Goal: Information Seeking & Learning: Learn about a topic

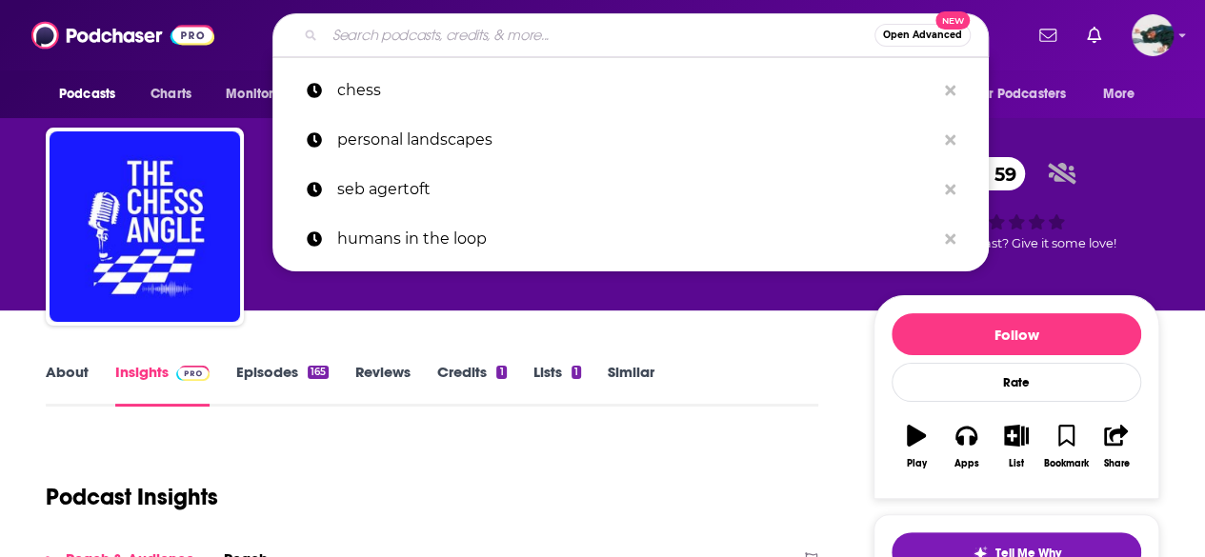
click at [582, 33] on input "Search podcasts, credits, & more..." at bounding box center [600, 35] width 550 height 30
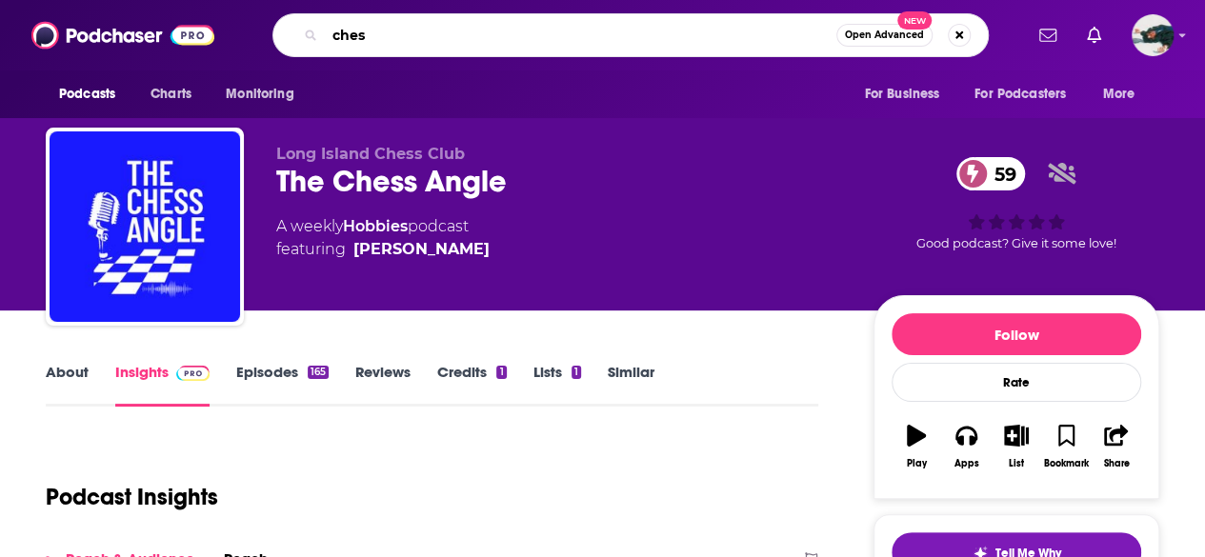
type input "chess"
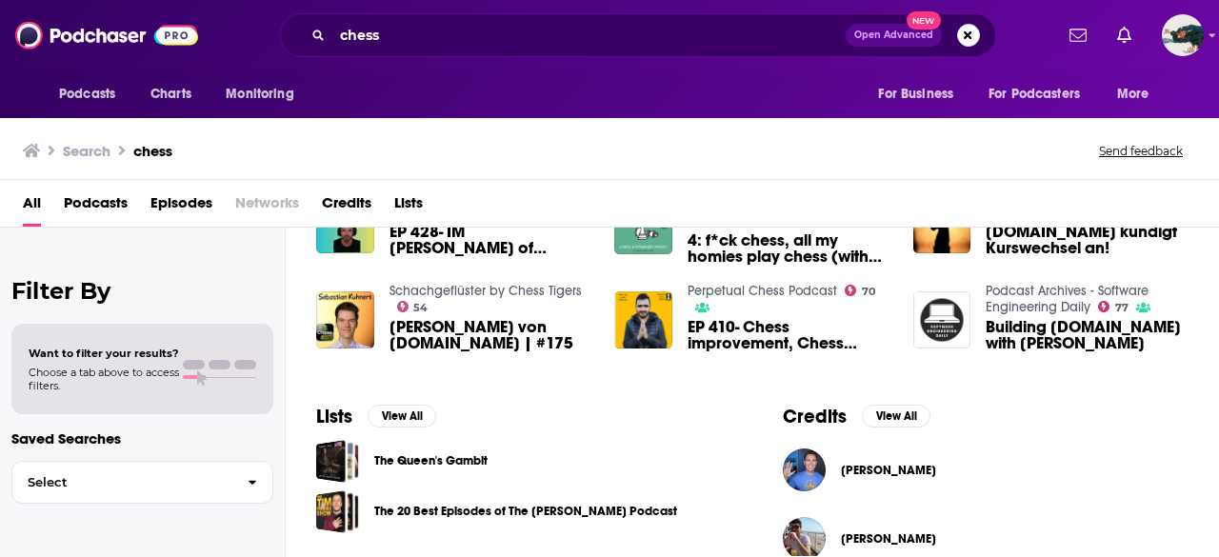
scroll to position [572, 0]
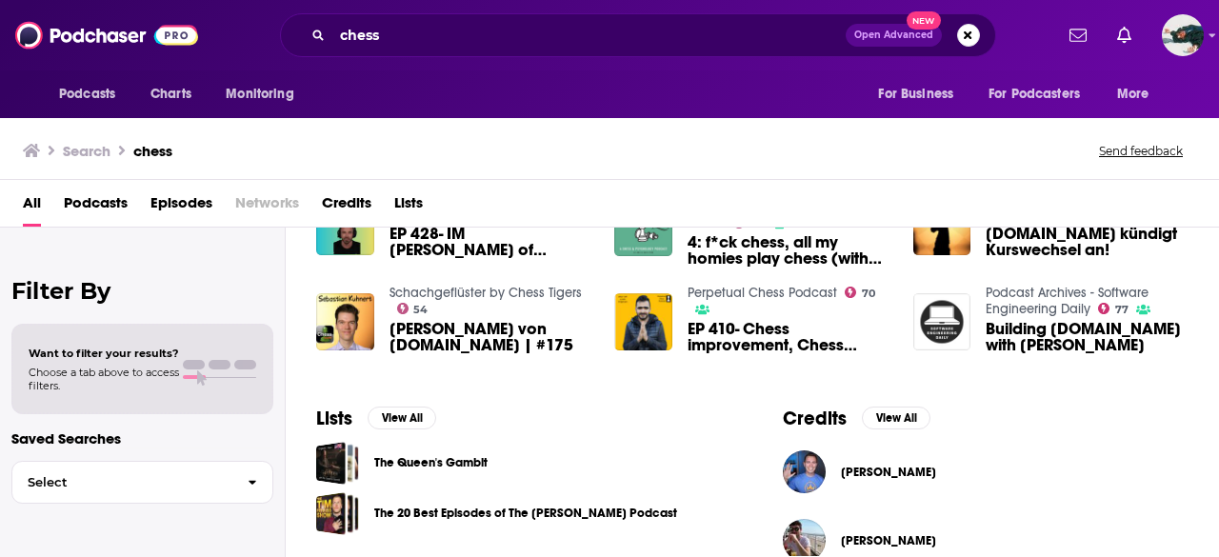
click at [408, 203] on span "Lists" at bounding box center [408, 207] width 29 height 39
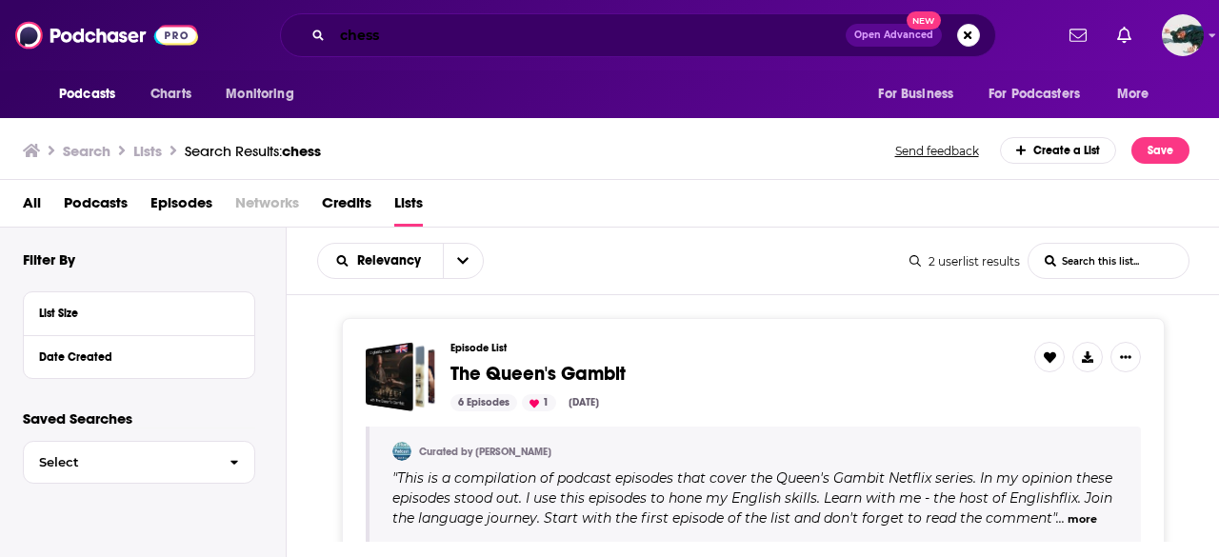
click at [365, 24] on input "chess" at bounding box center [588, 35] width 513 height 30
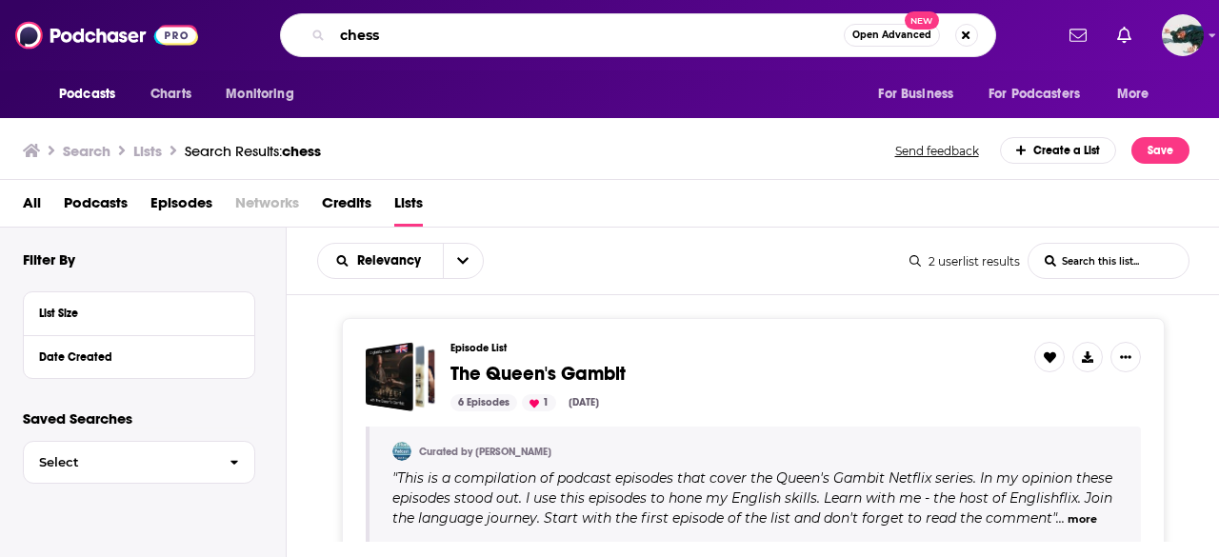
click at [365, 24] on input "chess" at bounding box center [587, 35] width 511 height 30
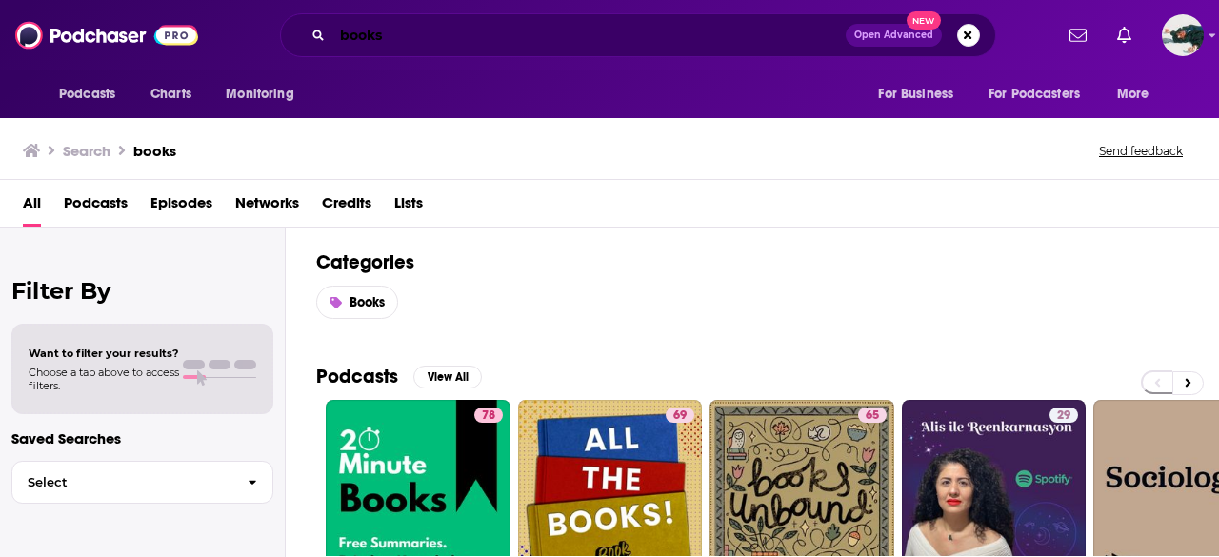
click at [564, 25] on input "books" at bounding box center [588, 35] width 513 height 30
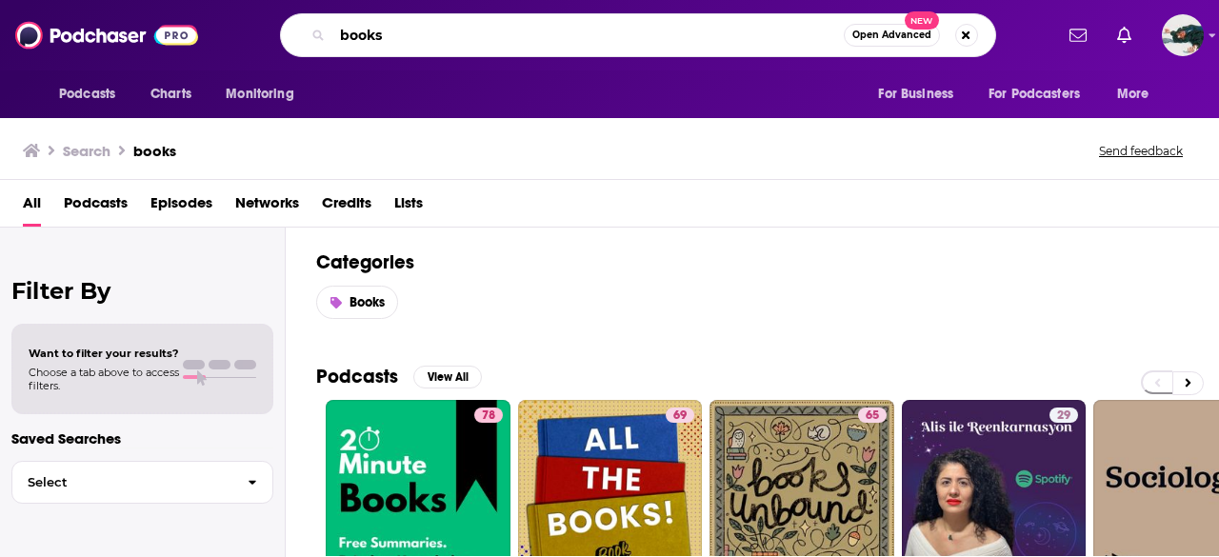
click at [564, 25] on input "books" at bounding box center [587, 35] width 511 height 30
type input "so many damn books"
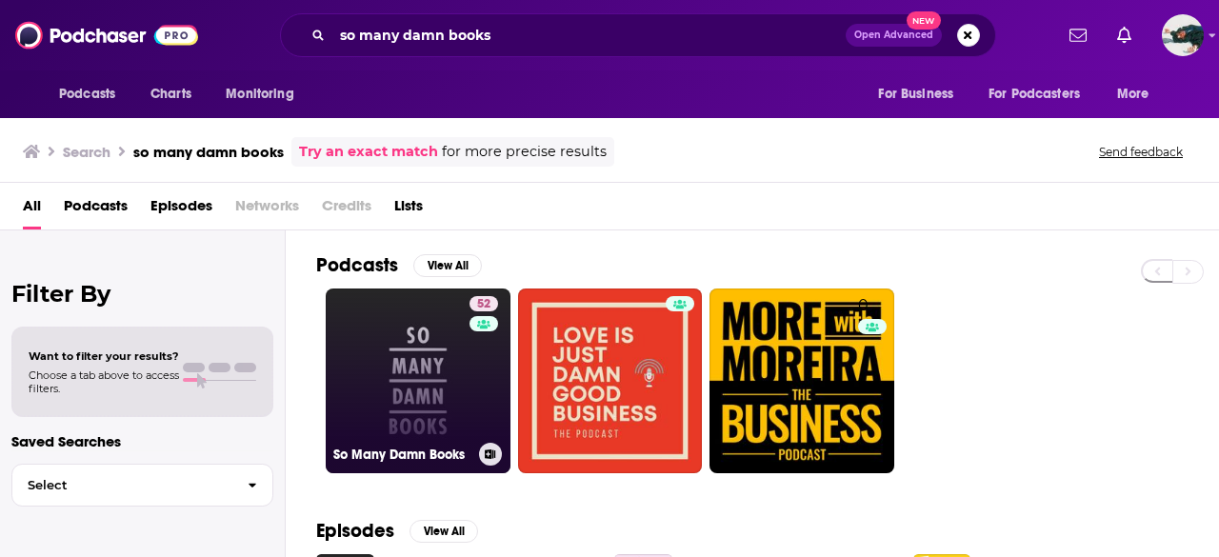
click at [347, 460] on div "So Many Damn Books" at bounding box center [418, 454] width 170 height 23
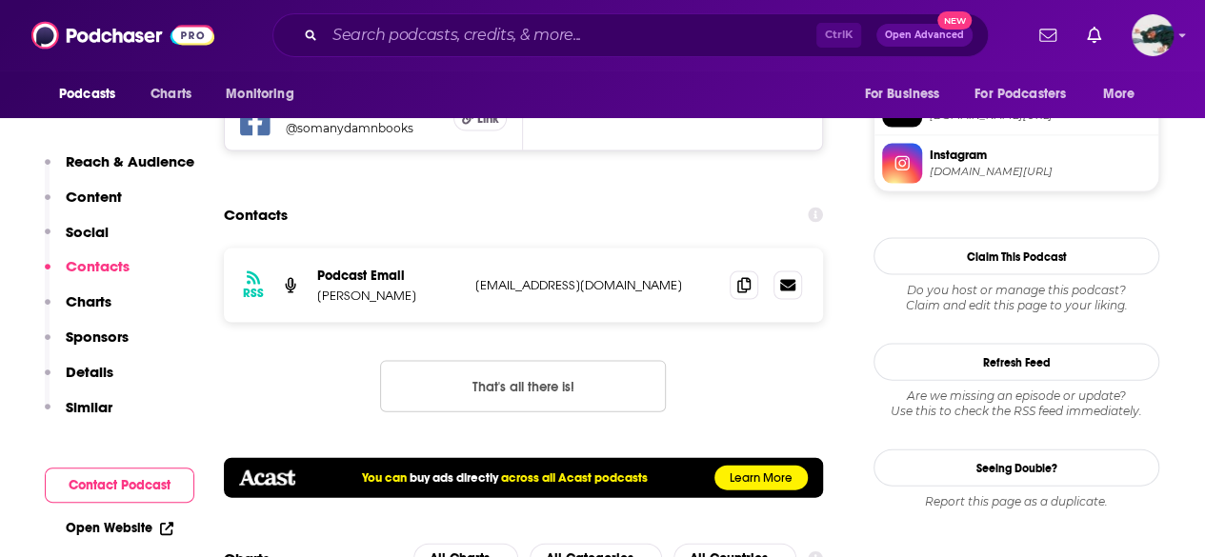
scroll to position [1879, 0]
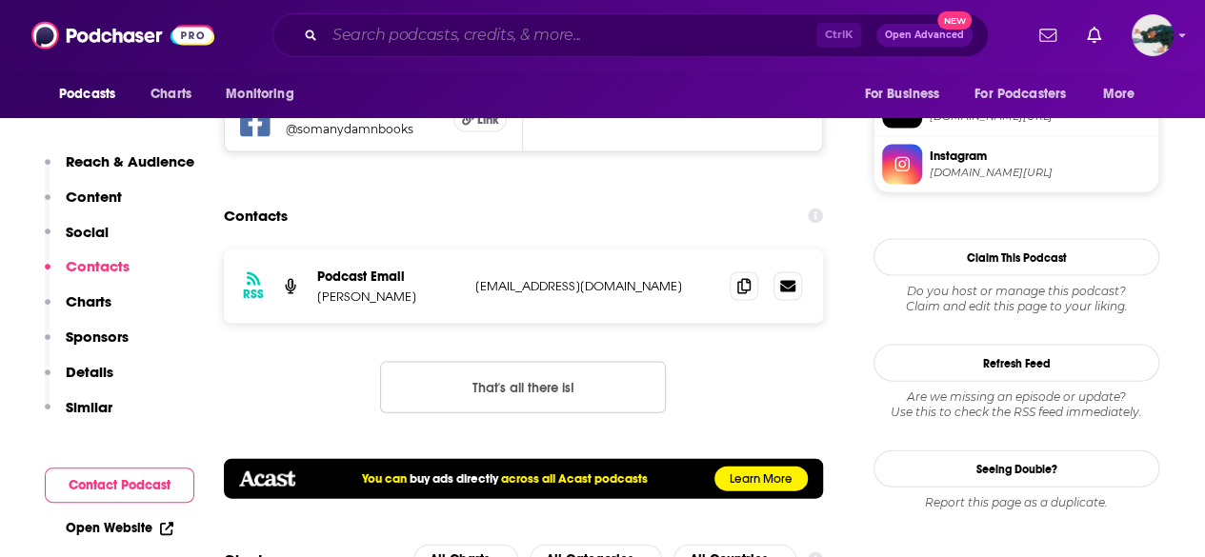
click at [594, 29] on input "Search podcasts, credits, & more..." at bounding box center [570, 35] width 491 height 30
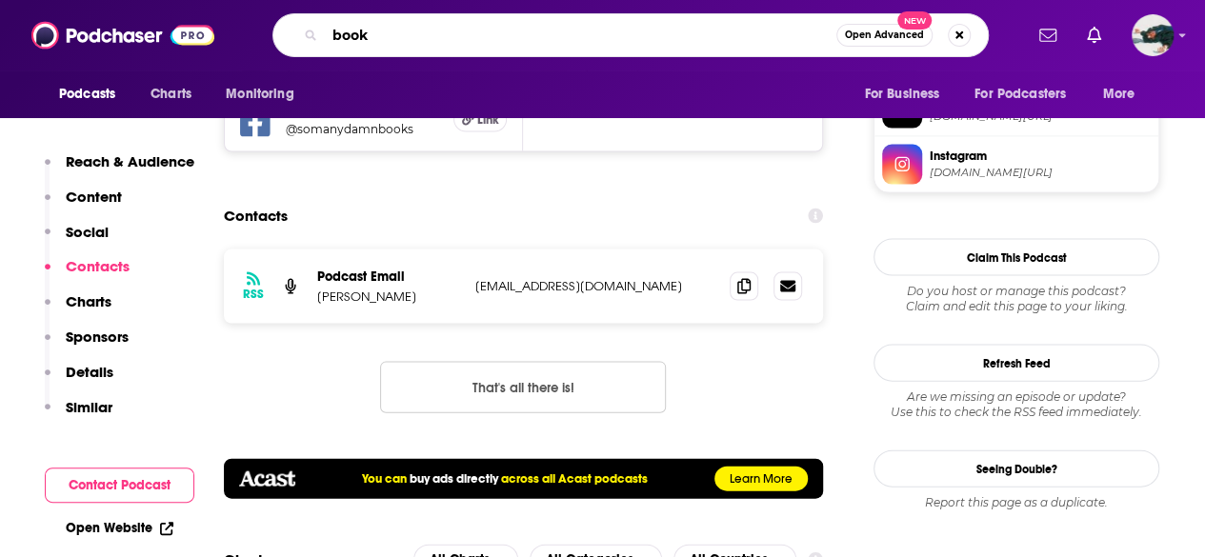
type input "books"
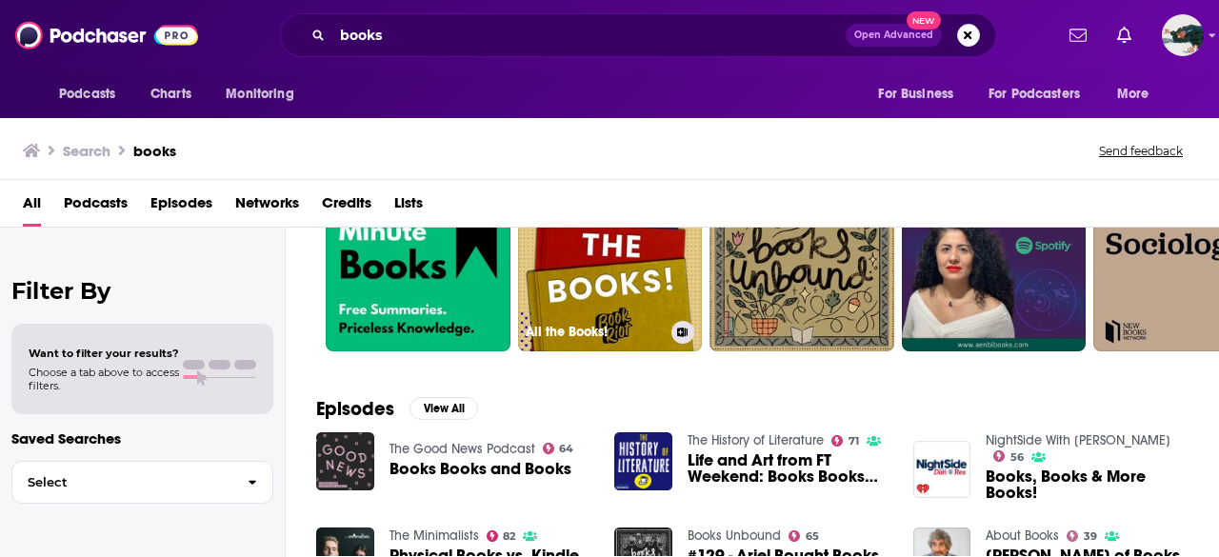
scroll to position [150, 0]
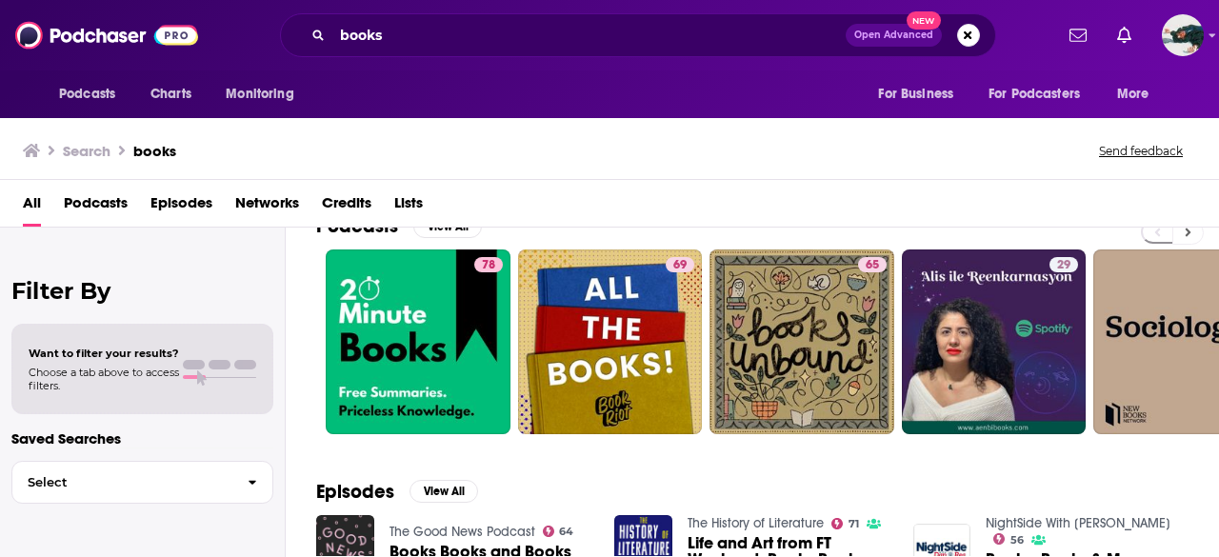
click at [1183, 238] on button at bounding box center [1188, 233] width 31 height 24
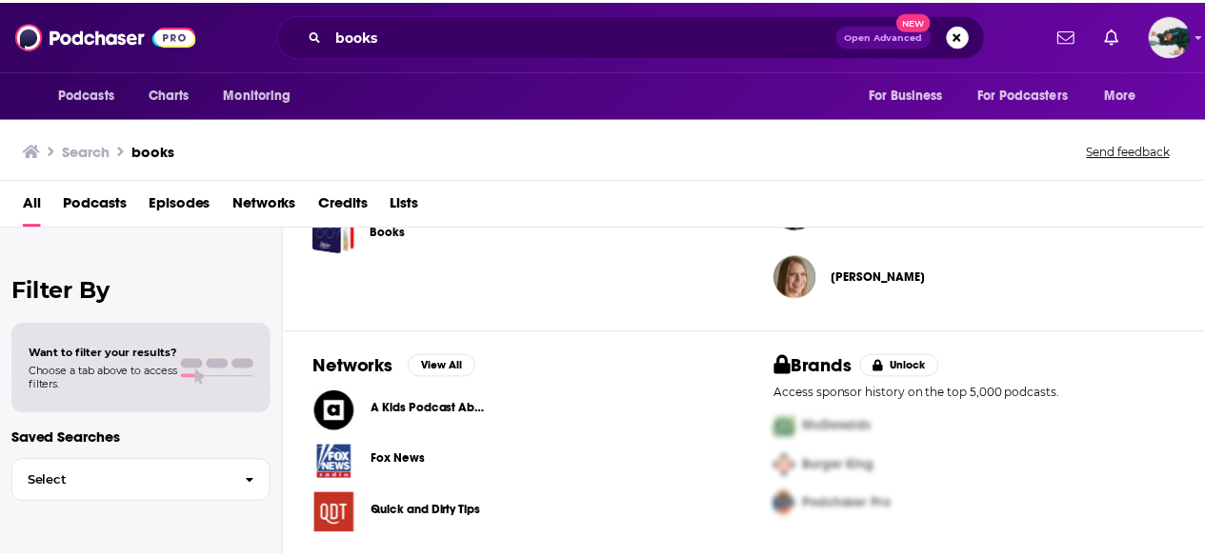
scroll to position [768, 0]
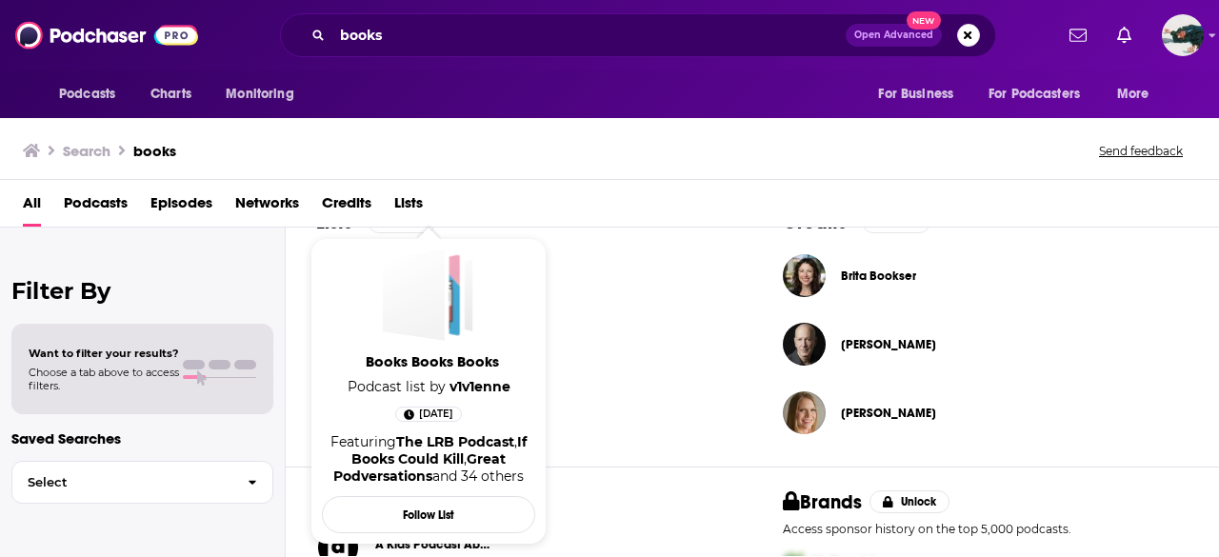
click at [442, 265] on div "Books Books Books" at bounding box center [414, 295] width 62 height 91
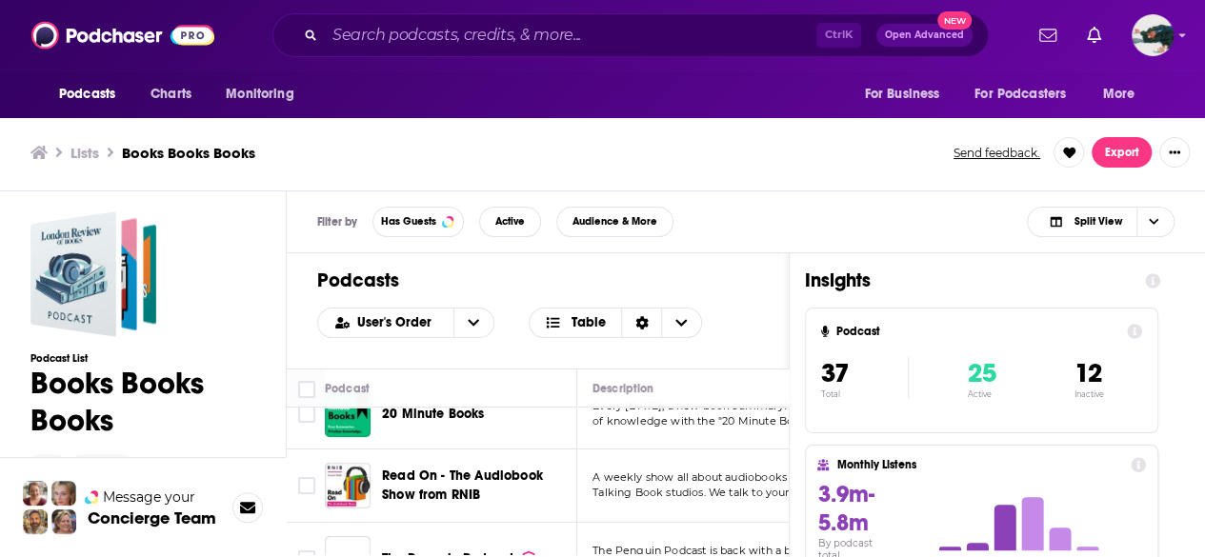
scroll to position [247, 0]
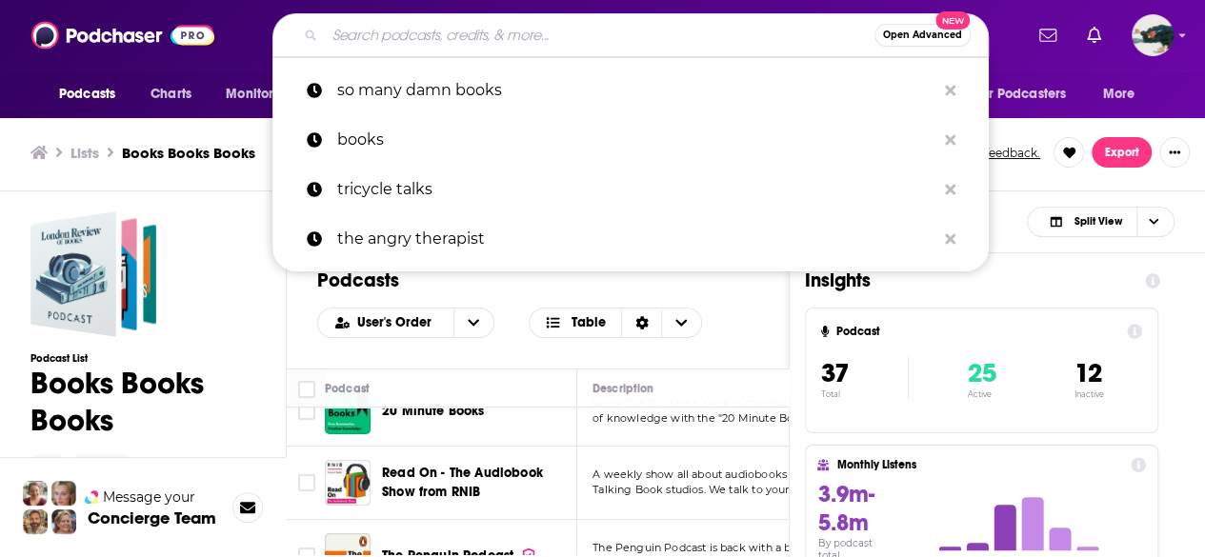
click at [545, 27] on input "Search podcasts, credits, & more..." at bounding box center [600, 35] width 550 height 30
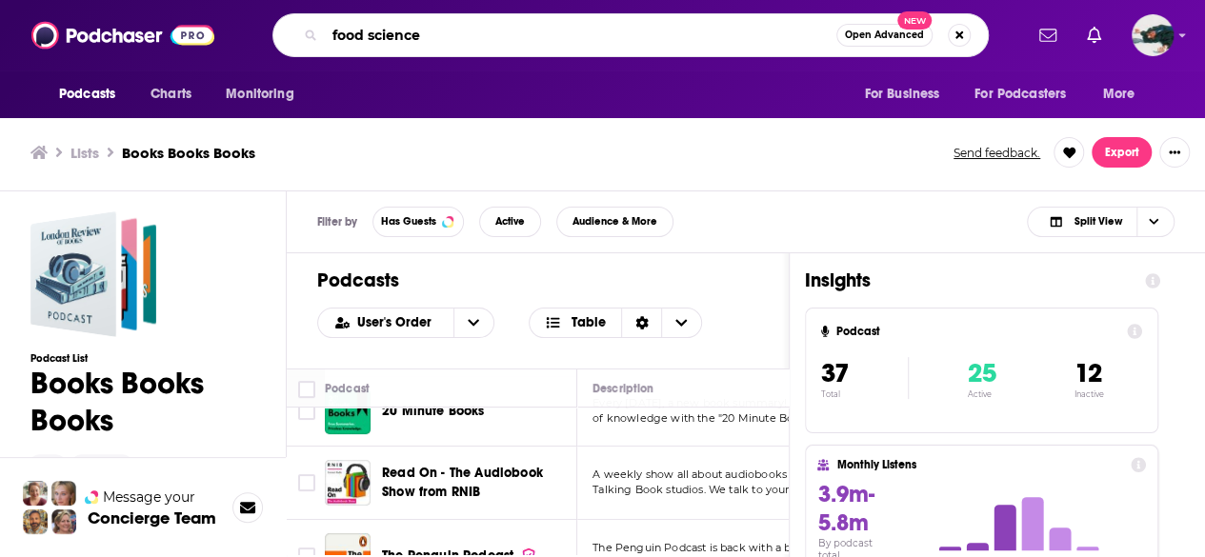
type input "food science"
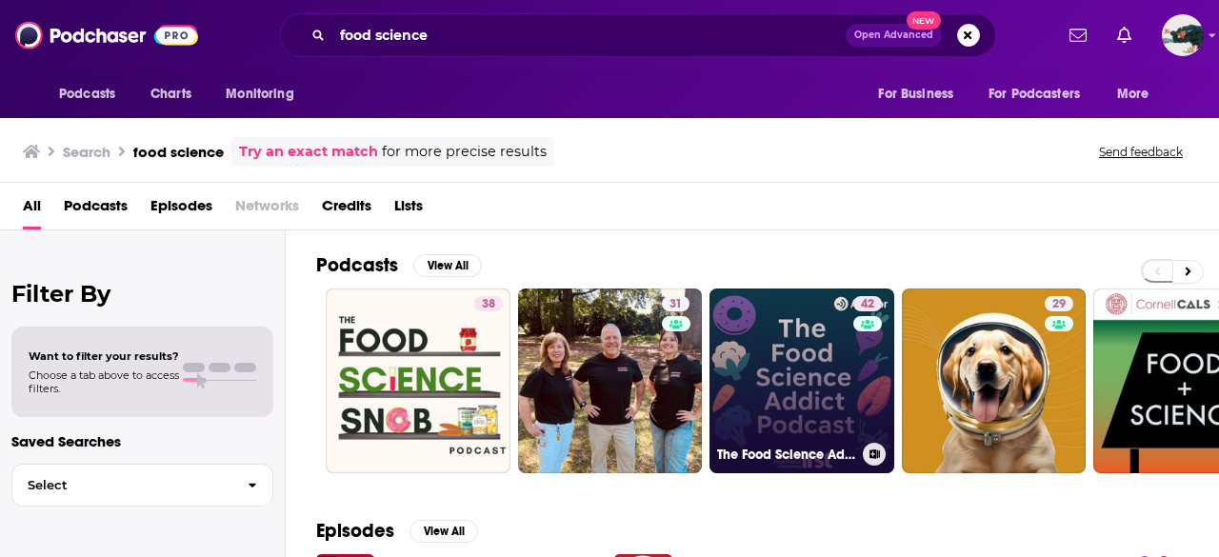
click at [838, 355] on link "42 The Food Science Addict Podcast" at bounding box center [802, 381] width 185 height 185
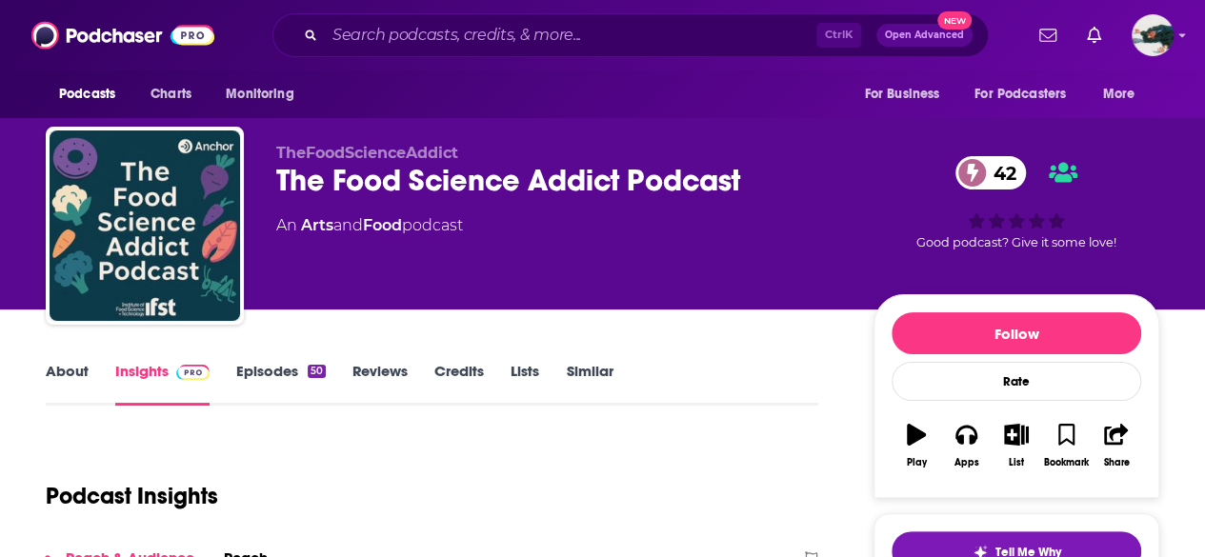
scroll to position [4, 0]
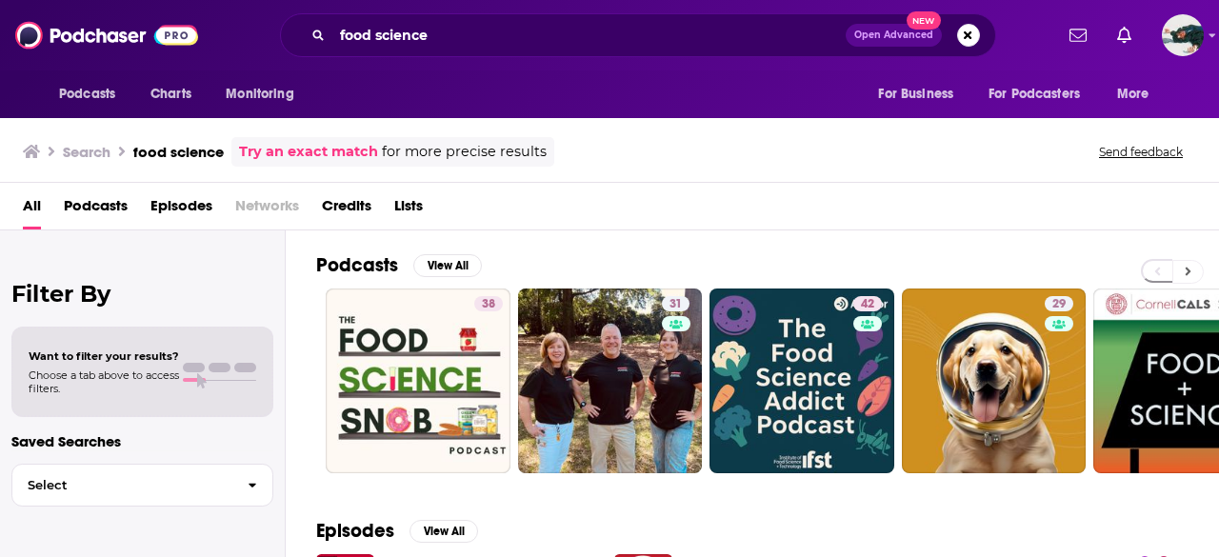
click at [1177, 260] on button at bounding box center [1188, 272] width 31 height 24
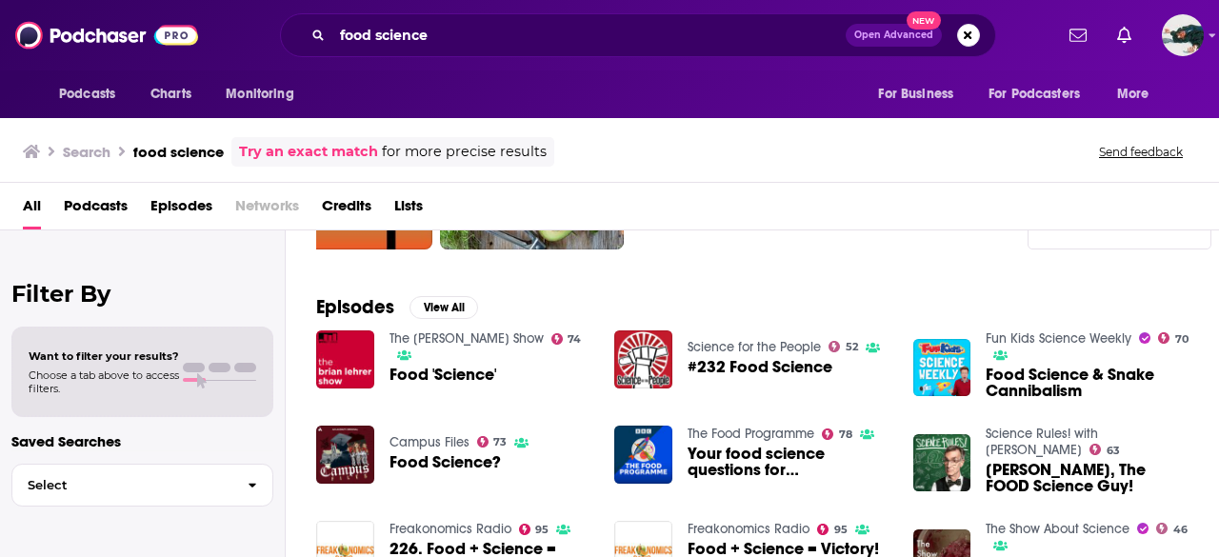
scroll to position [225, 0]
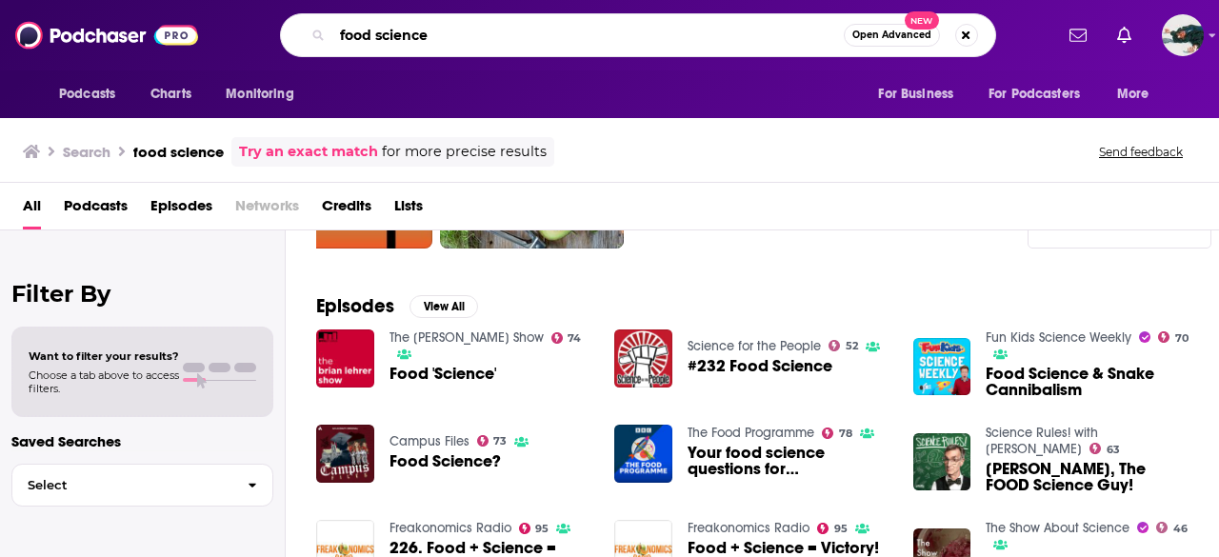
click at [408, 39] on input "food science" at bounding box center [587, 35] width 511 height 30
type input "true crime books"
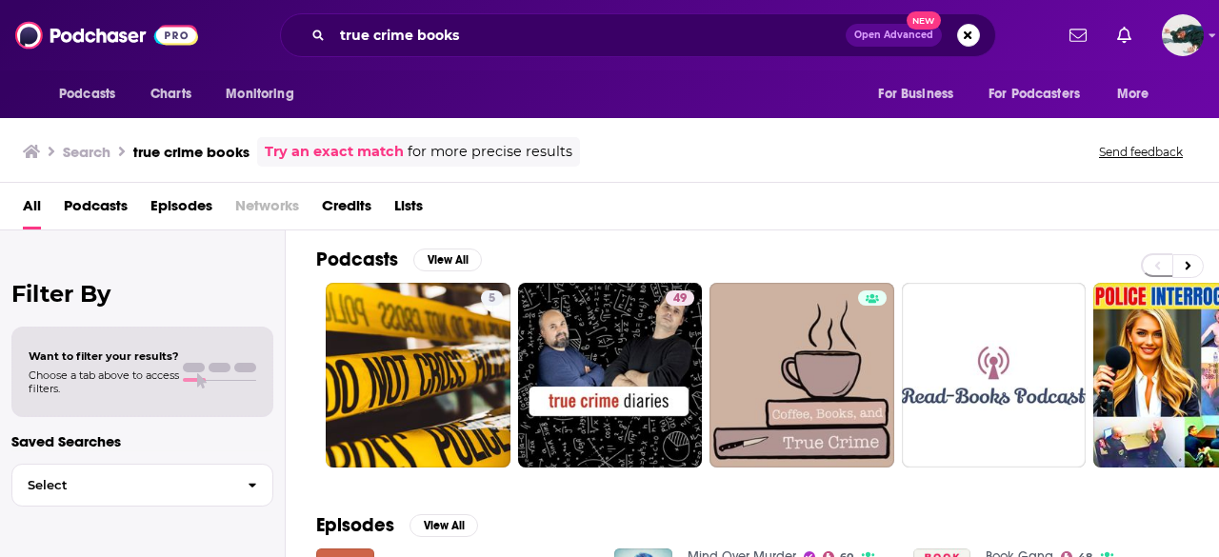
scroll to position [5, 0]
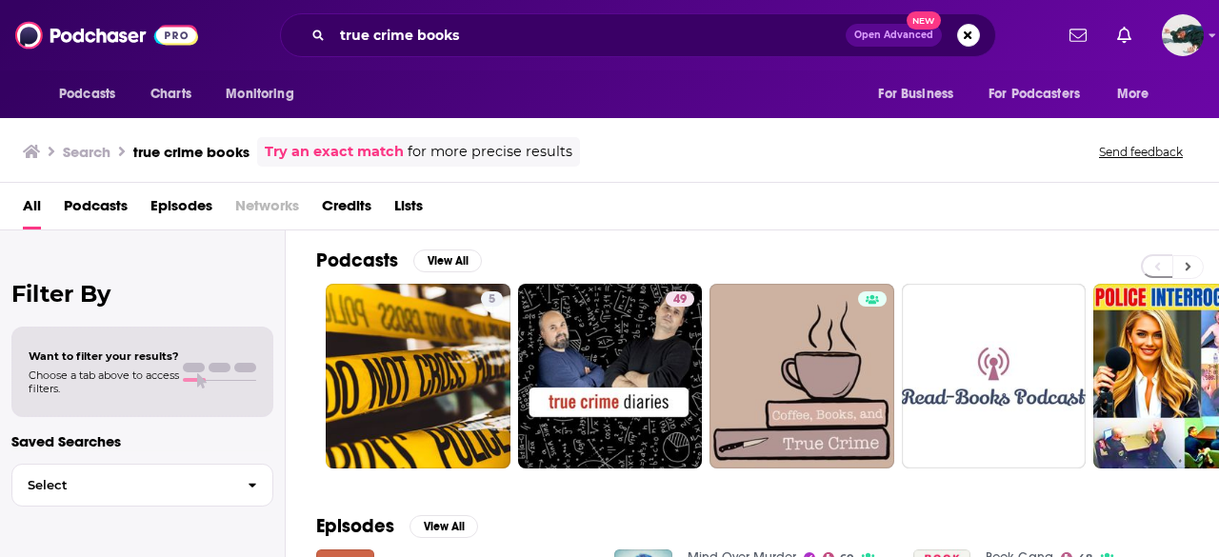
click at [1183, 258] on button at bounding box center [1188, 267] width 31 height 24
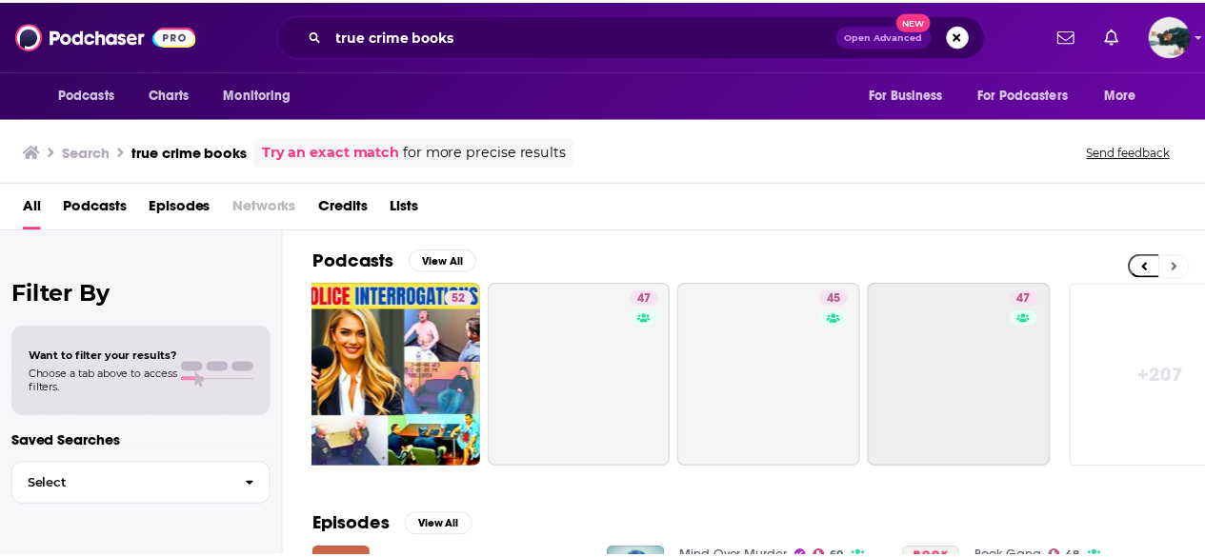
scroll to position [0, 846]
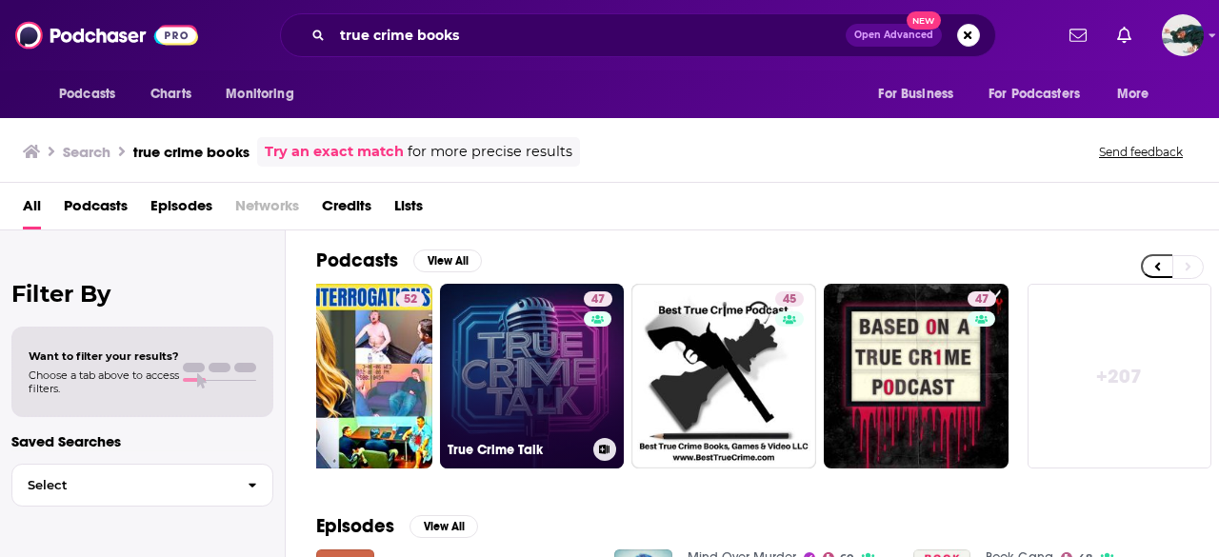
click at [592, 386] on div "47" at bounding box center [600, 364] width 33 height 147
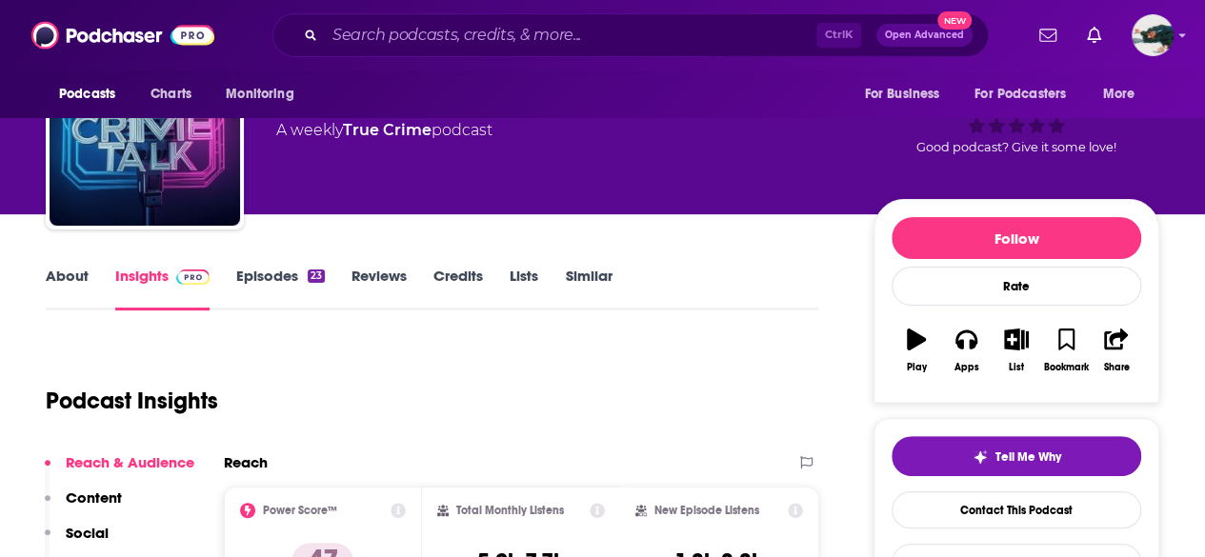
scroll to position [95, 0]
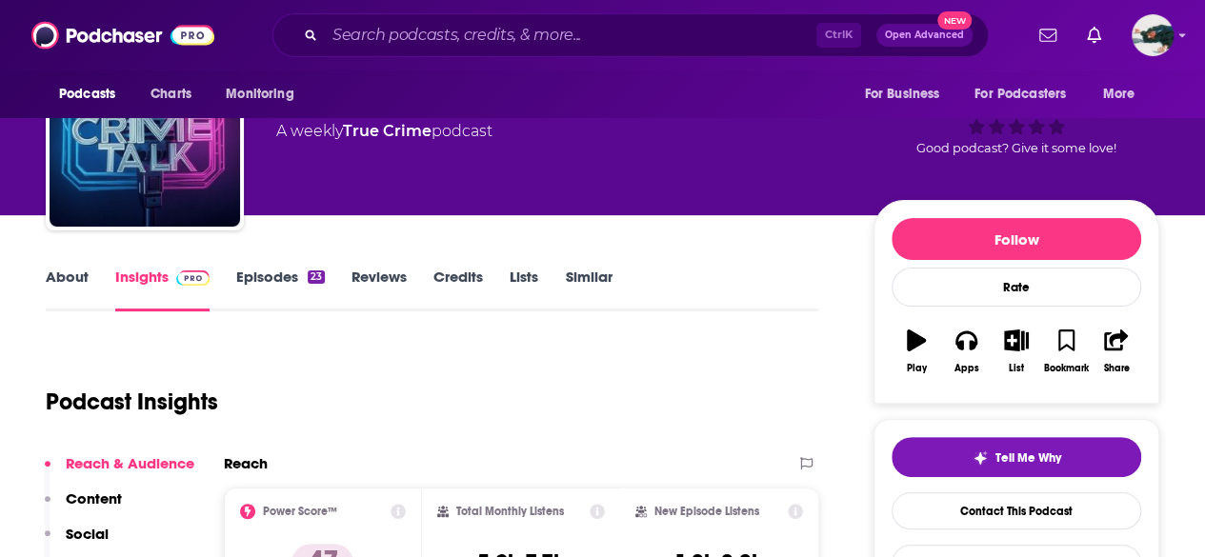
click at [70, 285] on link "About" at bounding box center [67, 290] width 43 height 44
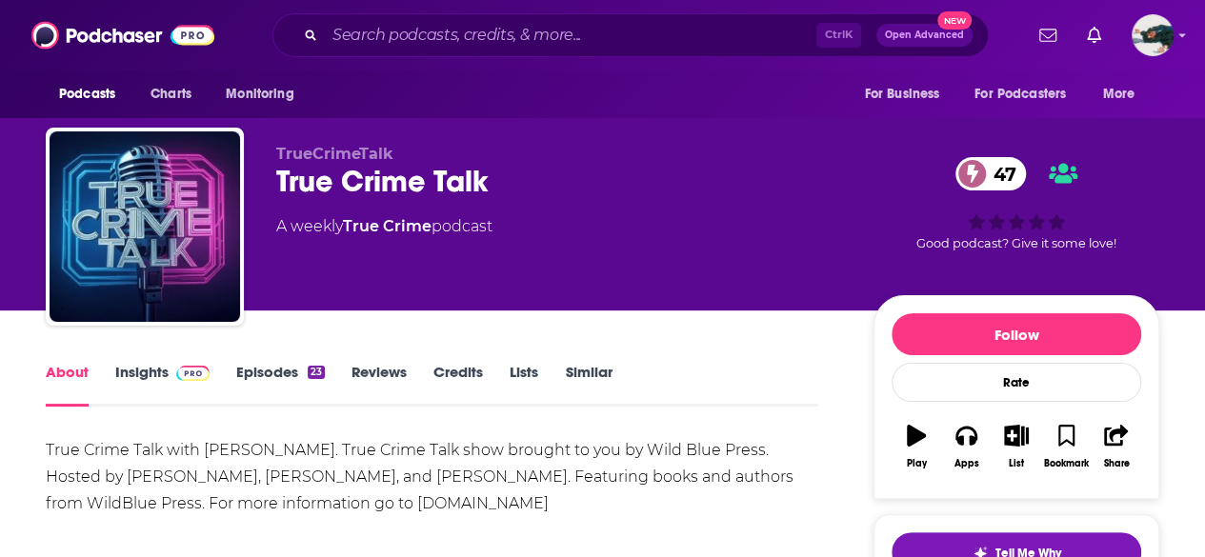
click at [171, 387] on link "Insights" at bounding box center [162, 385] width 94 height 44
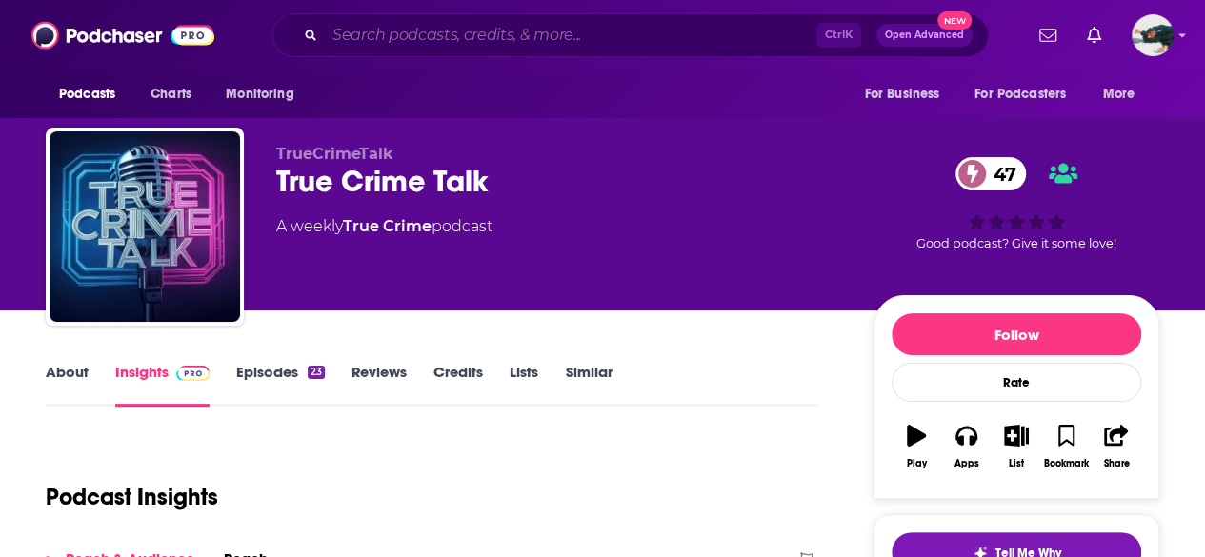
click at [406, 34] on input "Search podcasts, credits, & more..." at bounding box center [570, 35] width 491 height 30
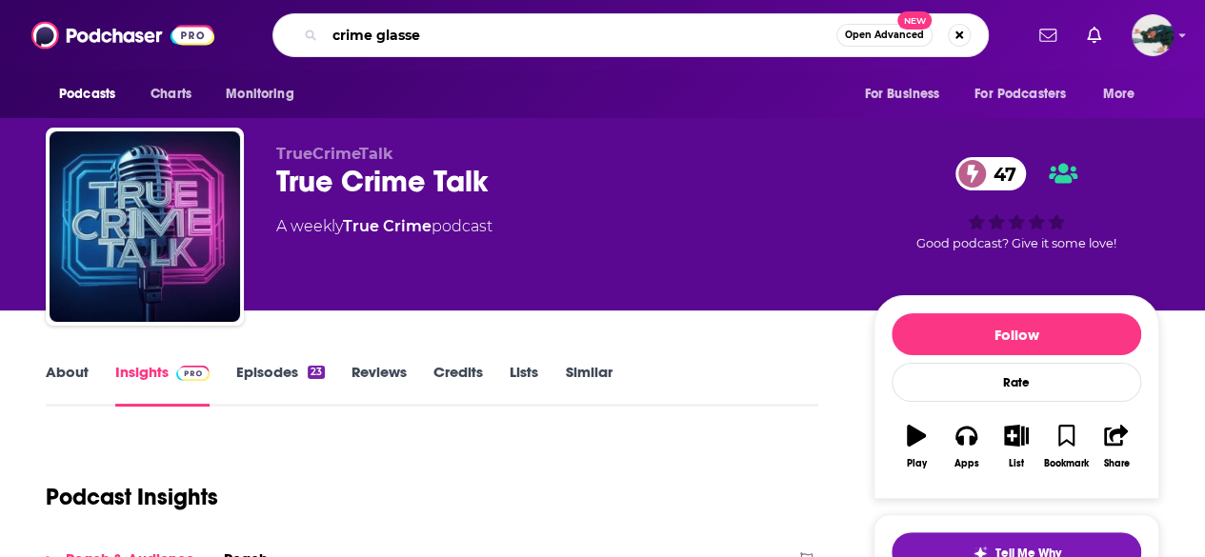
type input "crime glasses"
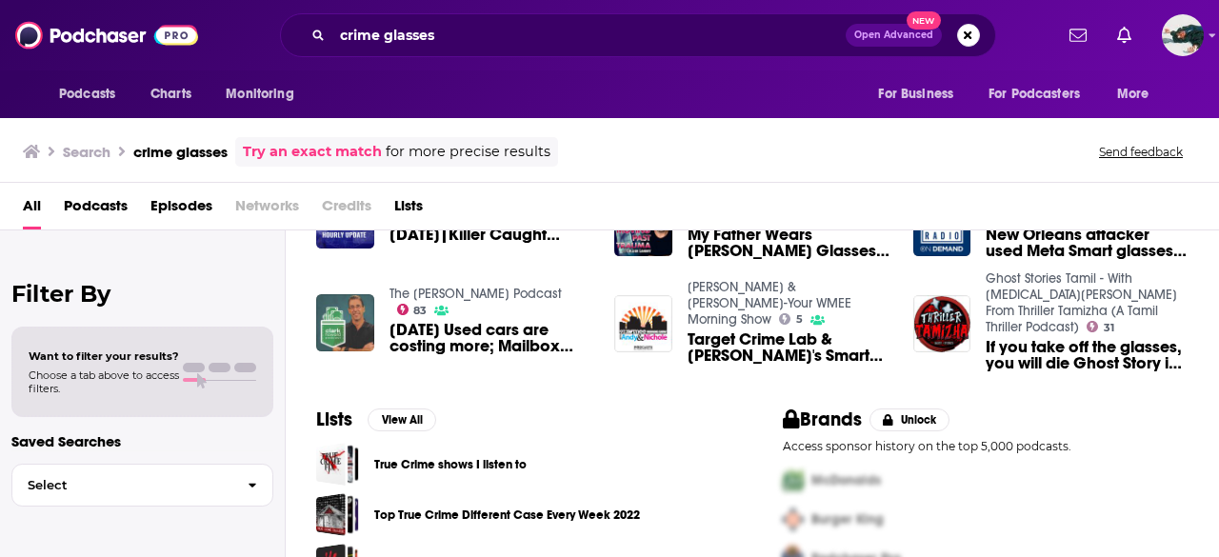
scroll to position [437, 0]
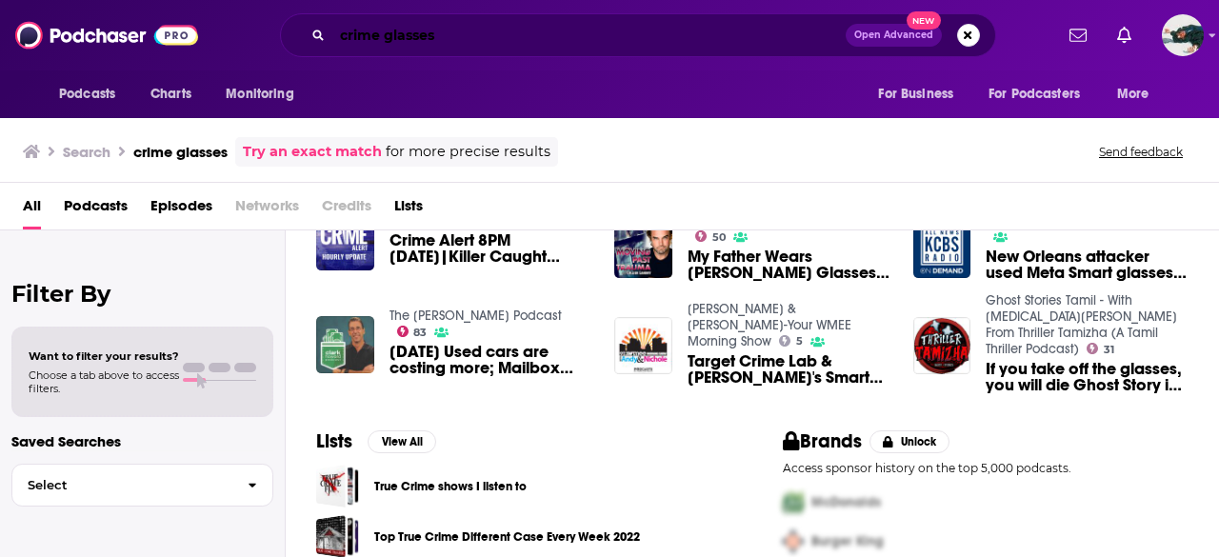
click at [405, 26] on input "crime glasses" at bounding box center [588, 35] width 513 height 30
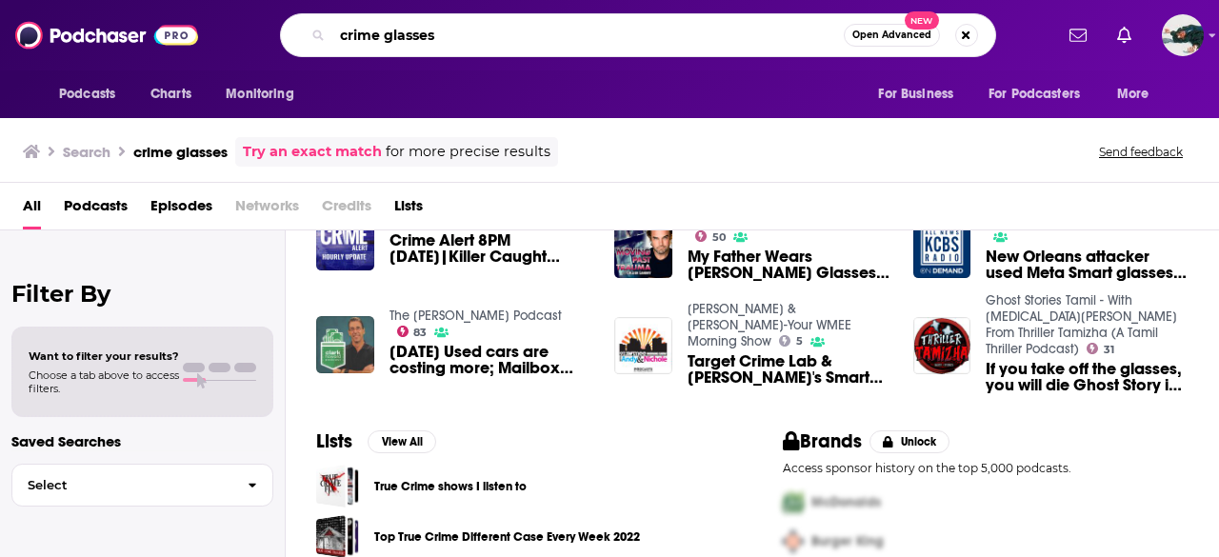
click at [405, 26] on input "crime glasses" at bounding box center [587, 35] width 511 height 30
type input "true crime"
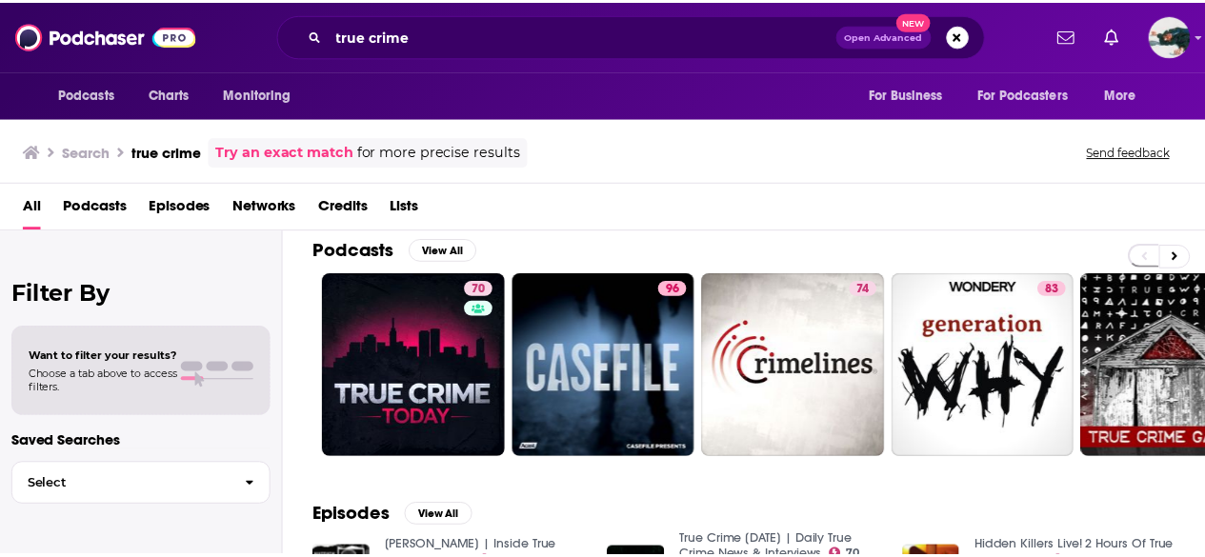
scroll to position [120, 0]
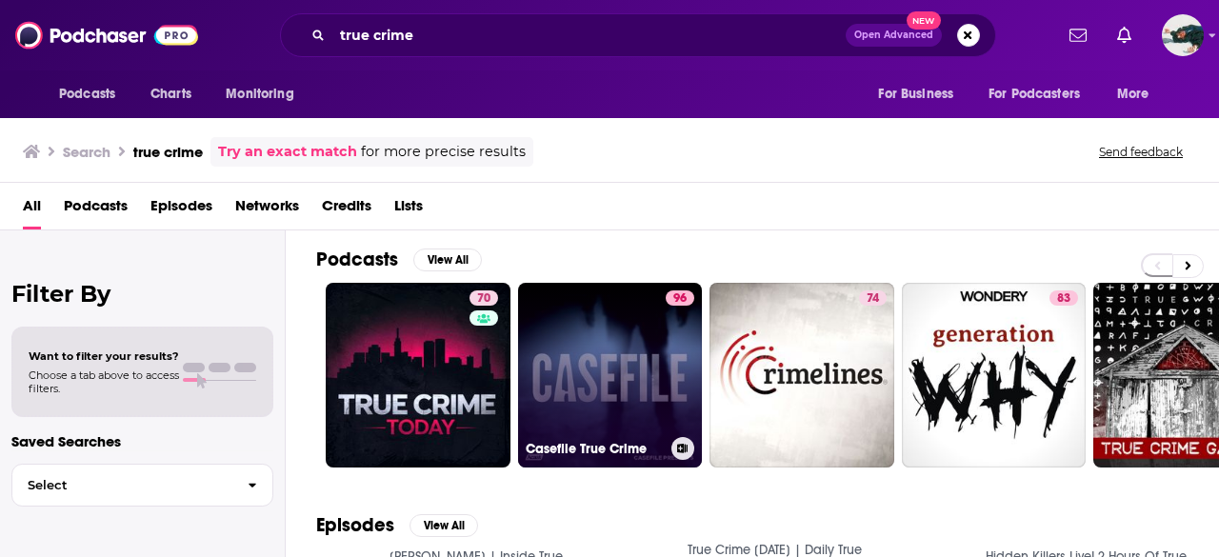
click at [619, 356] on link "96 Casefile True Crime" at bounding box center [610, 375] width 185 height 185
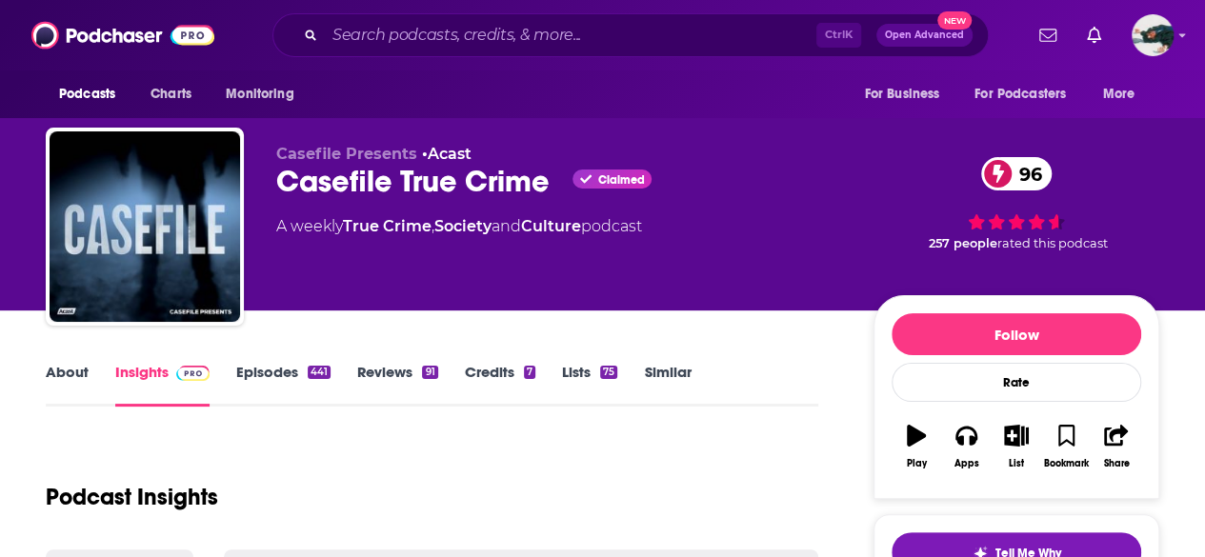
click at [67, 389] on link "About" at bounding box center [67, 385] width 43 height 44
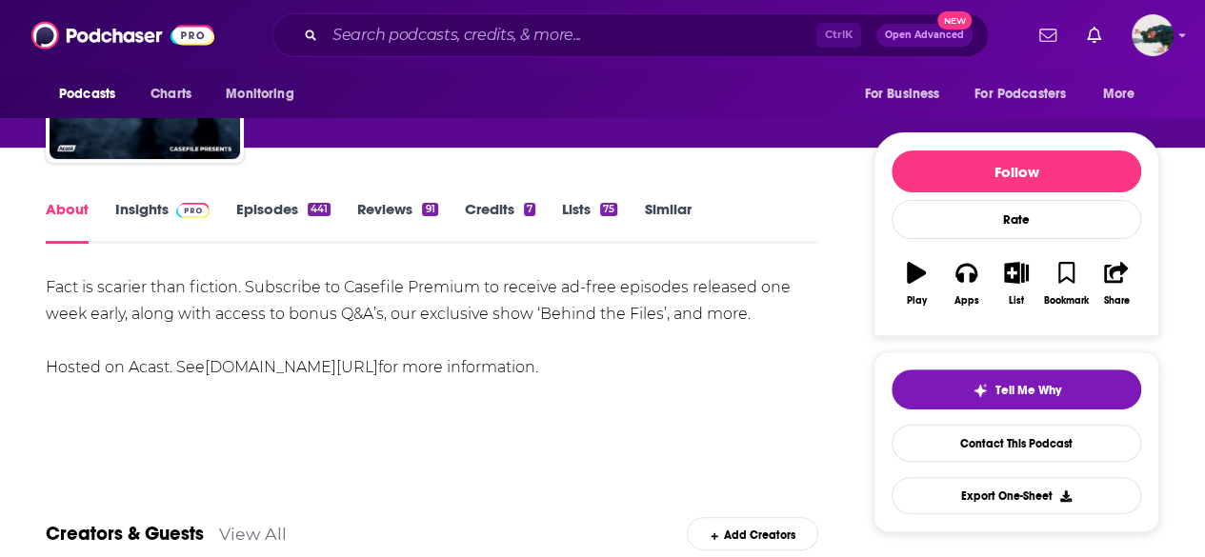
scroll to position [164, 0]
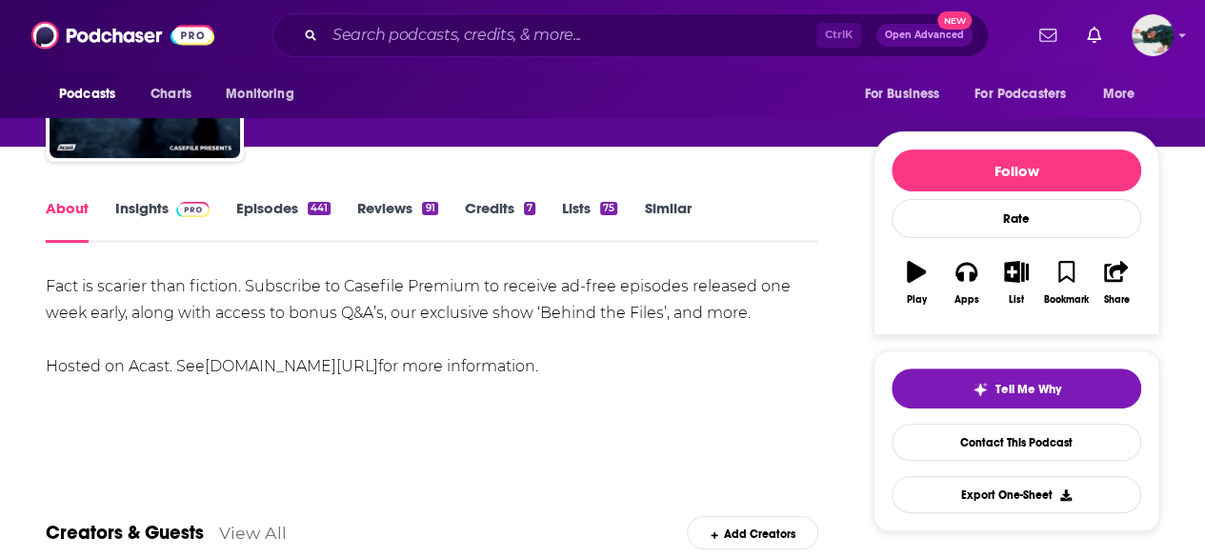
click at [173, 222] on link "Insights" at bounding box center [162, 221] width 94 height 44
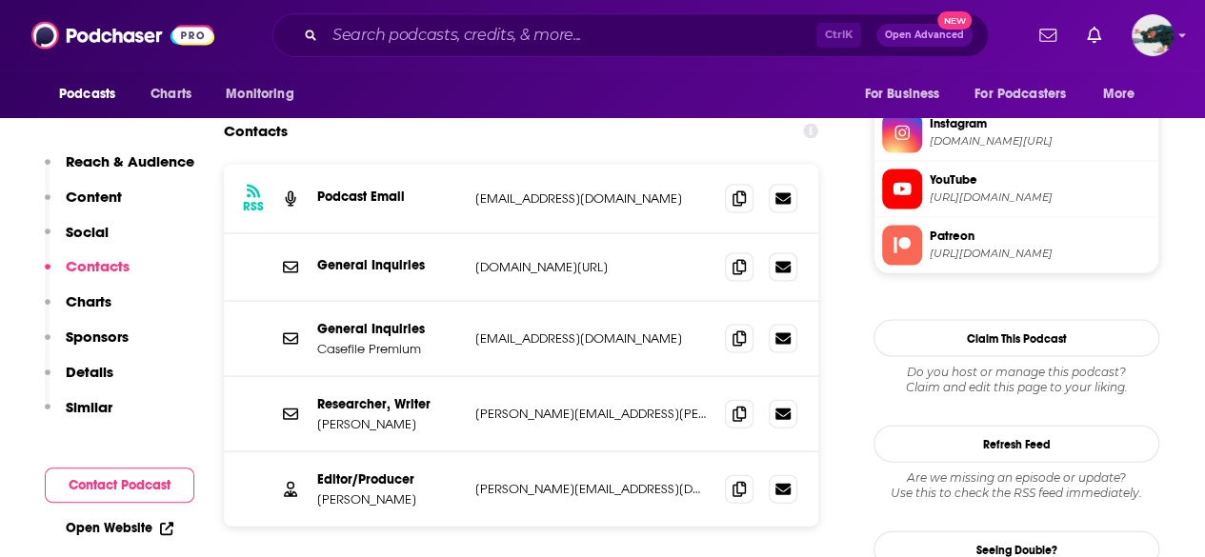
scroll to position [1894, 0]
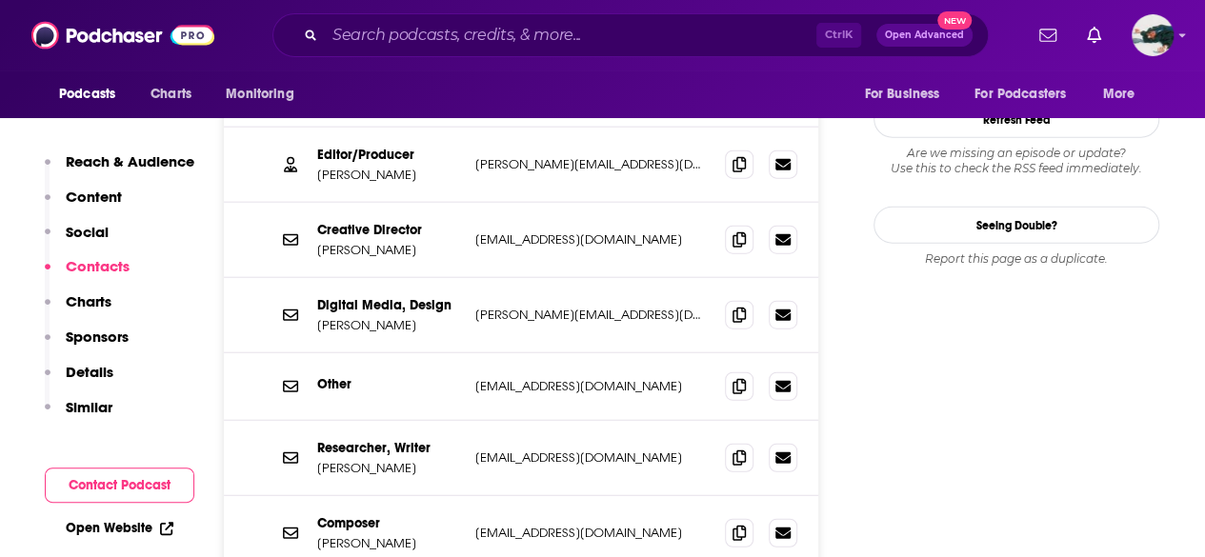
scroll to position [2233, 0]
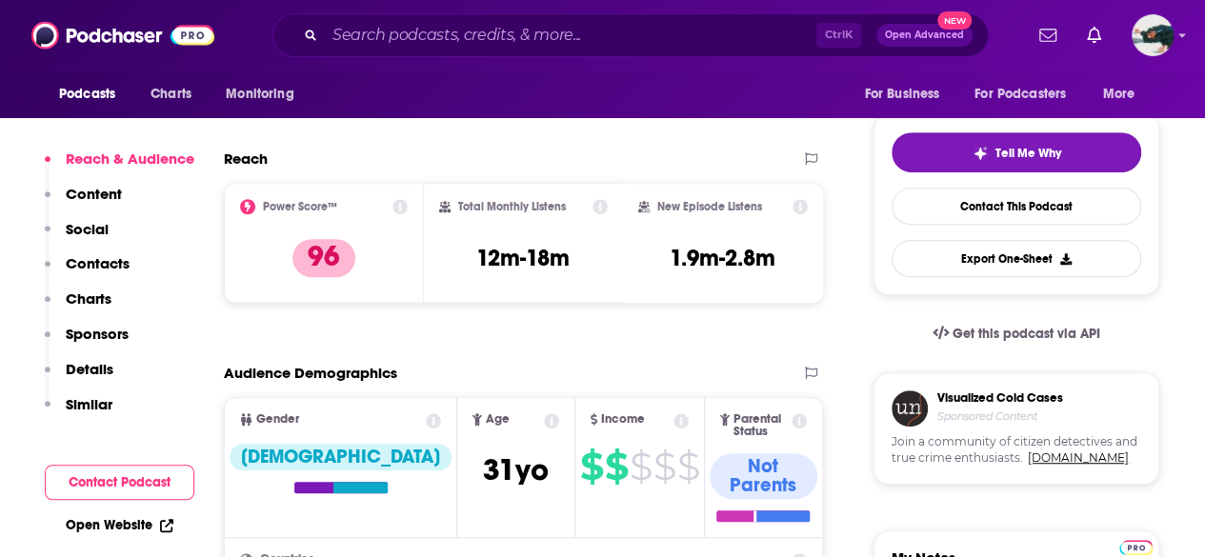
scroll to position [0, 0]
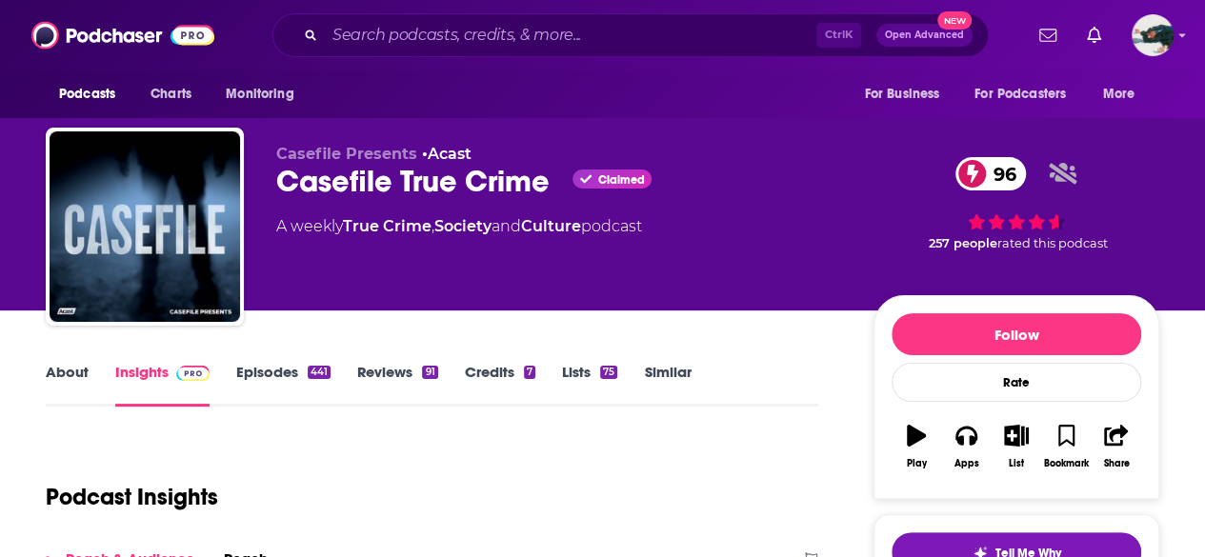
click at [272, 373] on link "Episodes 441" at bounding box center [283, 385] width 94 height 44
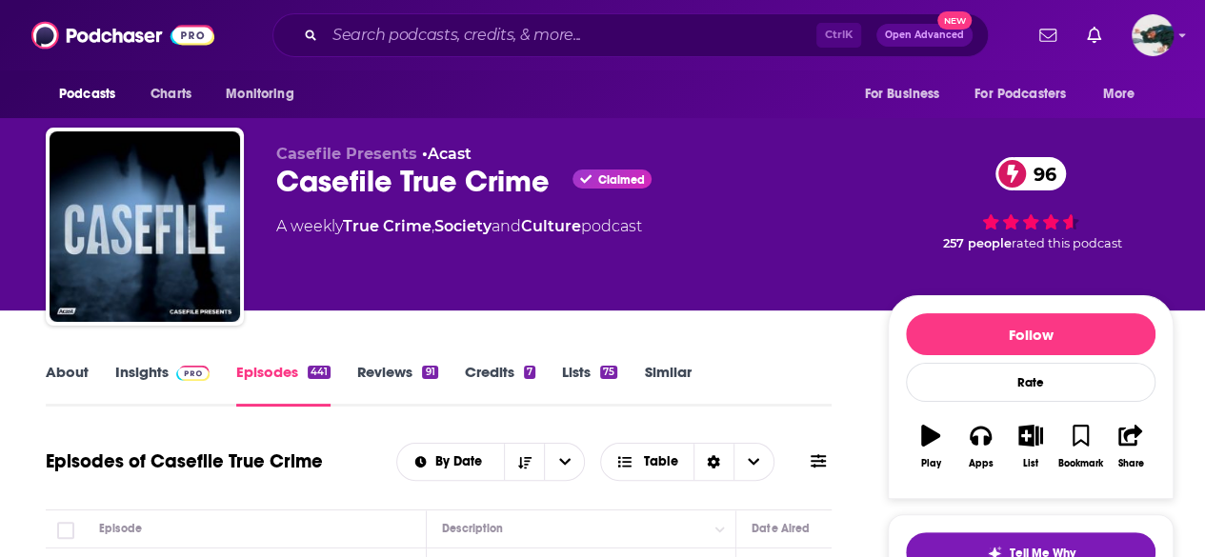
click at [138, 382] on link "Insights" at bounding box center [162, 385] width 94 height 44
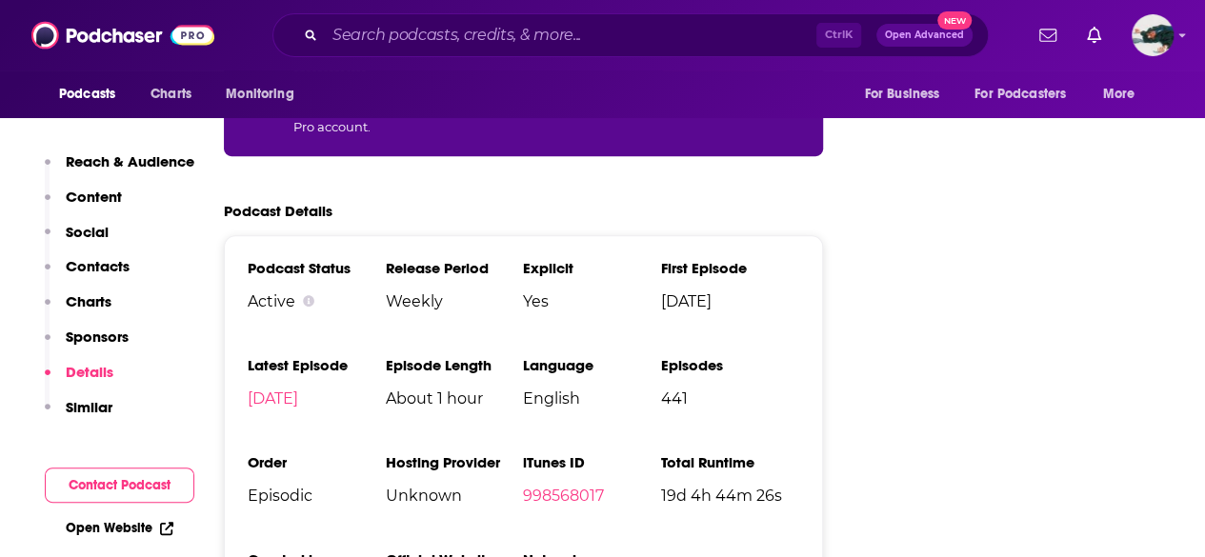
scroll to position [3945, 0]
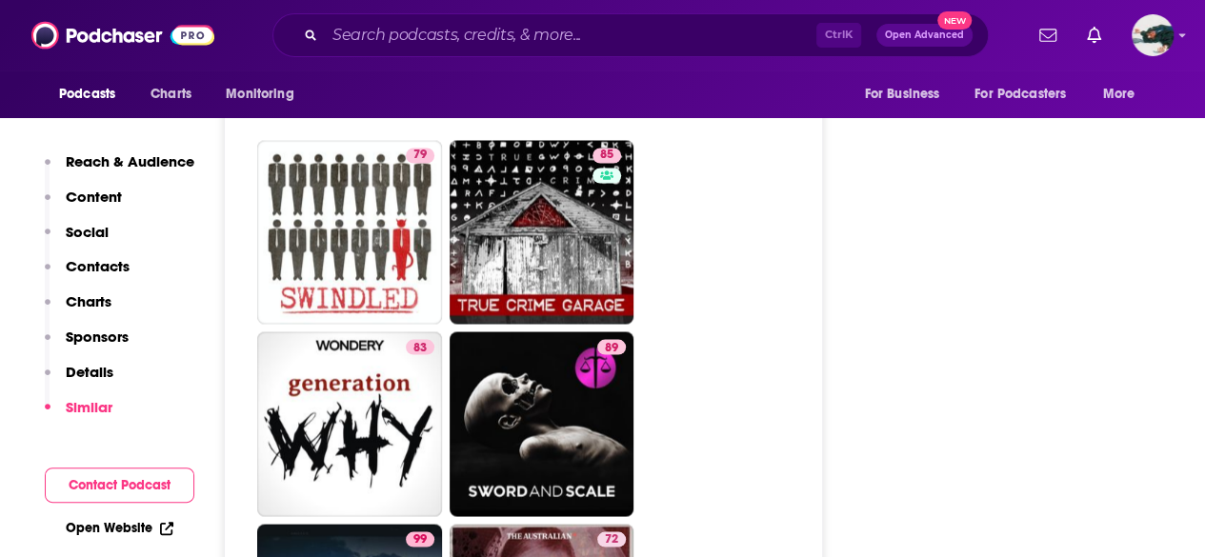
scroll to position [5307, 0]
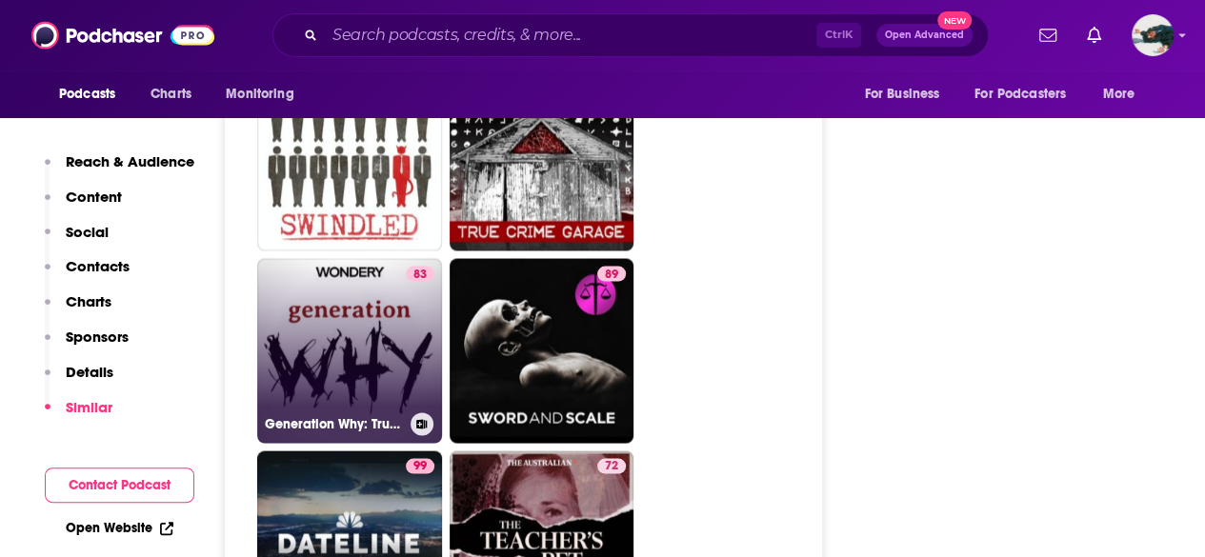
click at [356, 283] on link "83 Generation Why: True Crime" at bounding box center [349, 350] width 185 height 185
type input "[URL][DOMAIN_NAME]"
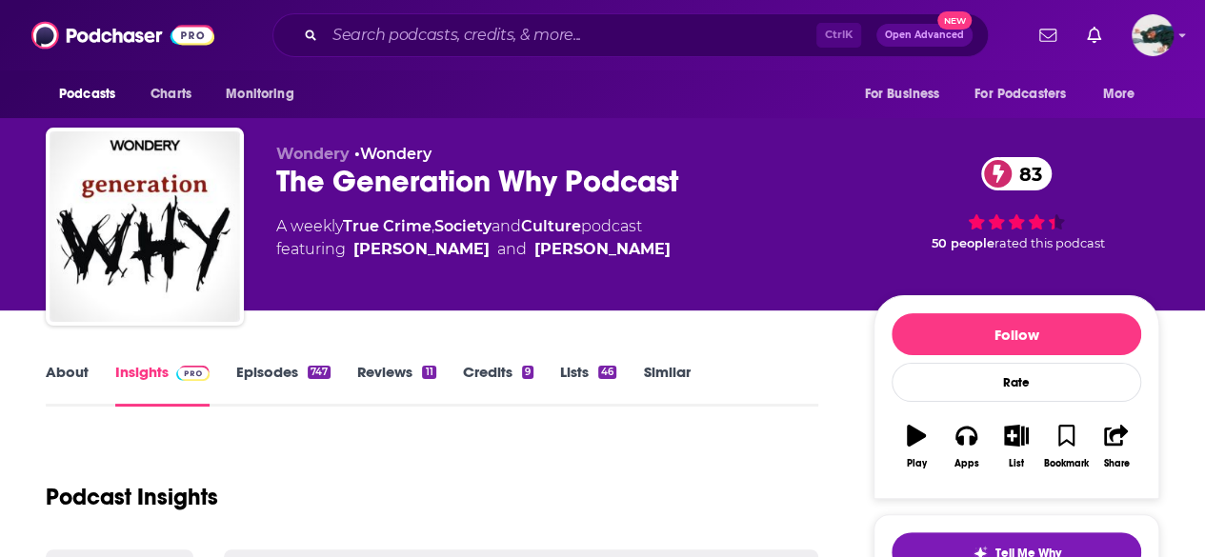
click at [70, 376] on link "About" at bounding box center [67, 385] width 43 height 44
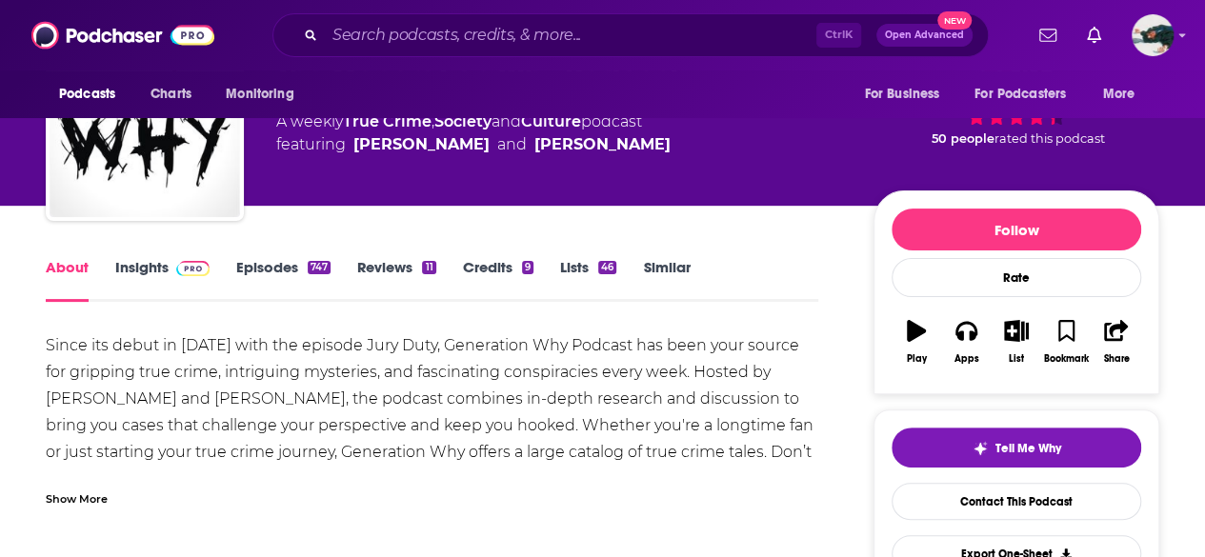
scroll to position [108, 0]
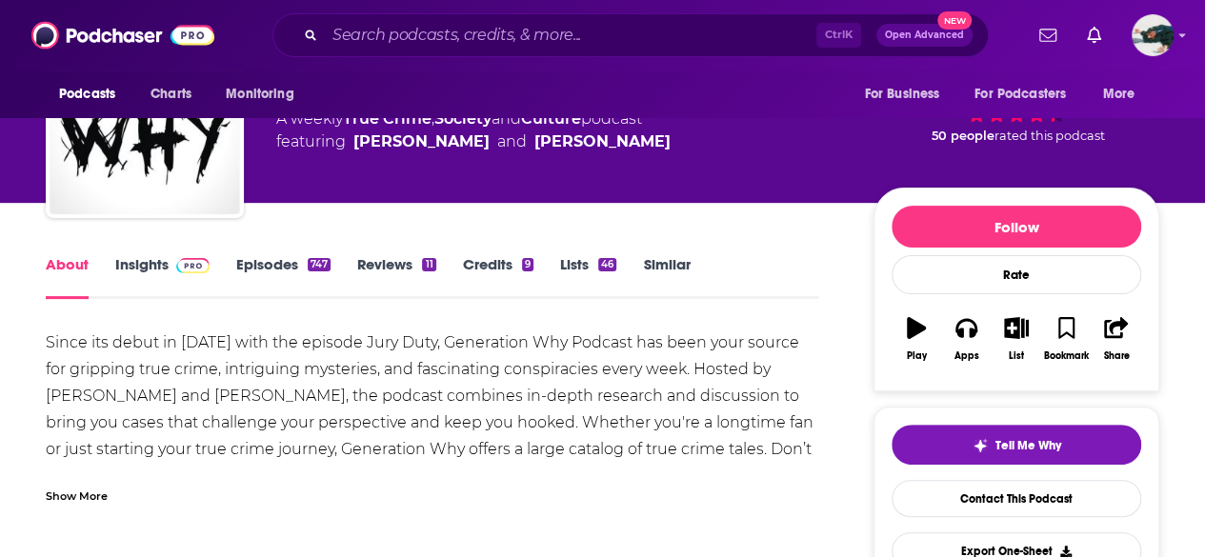
click at [90, 496] on div "Show More" at bounding box center [77, 495] width 62 height 18
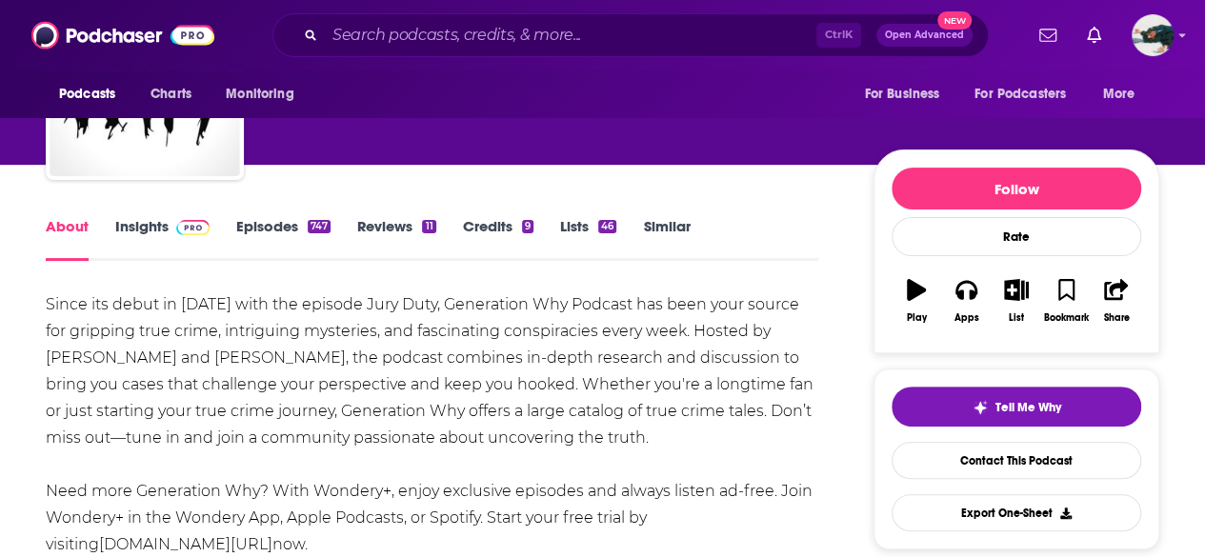
scroll to position [145, 0]
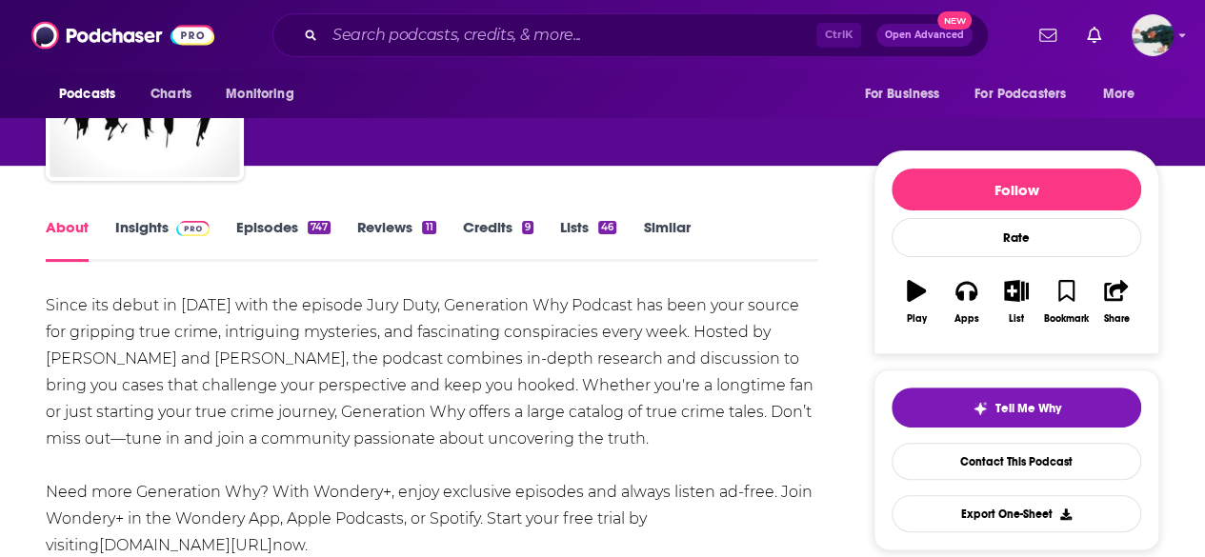
click at [140, 222] on link "Insights" at bounding box center [162, 240] width 94 height 44
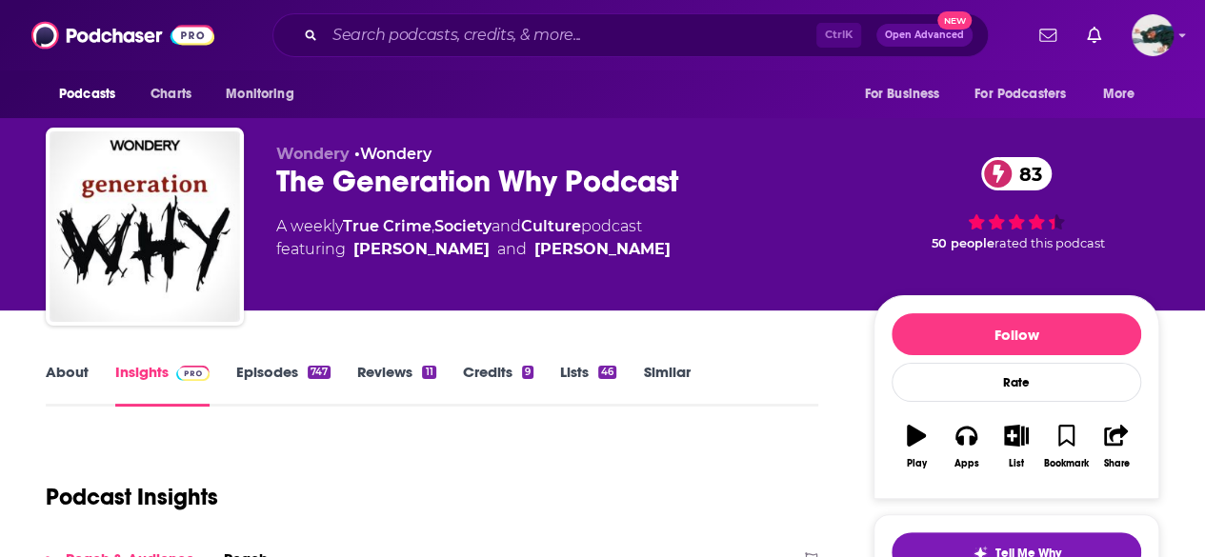
click at [81, 391] on link "About" at bounding box center [67, 385] width 43 height 44
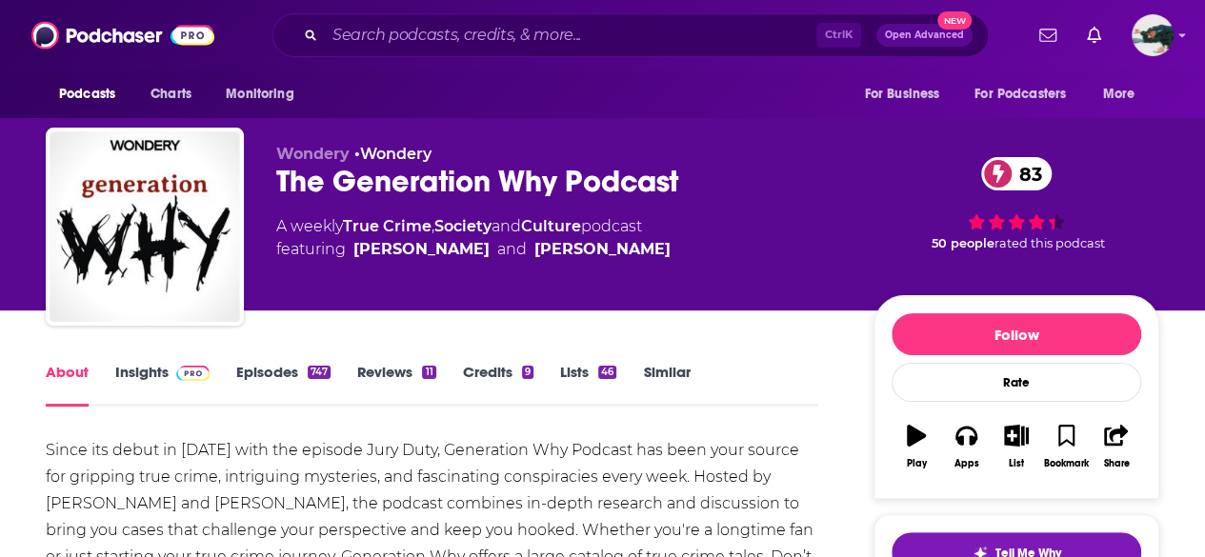
click at [127, 388] on link "Insights" at bounding box center [162, 385] width 94 height 44
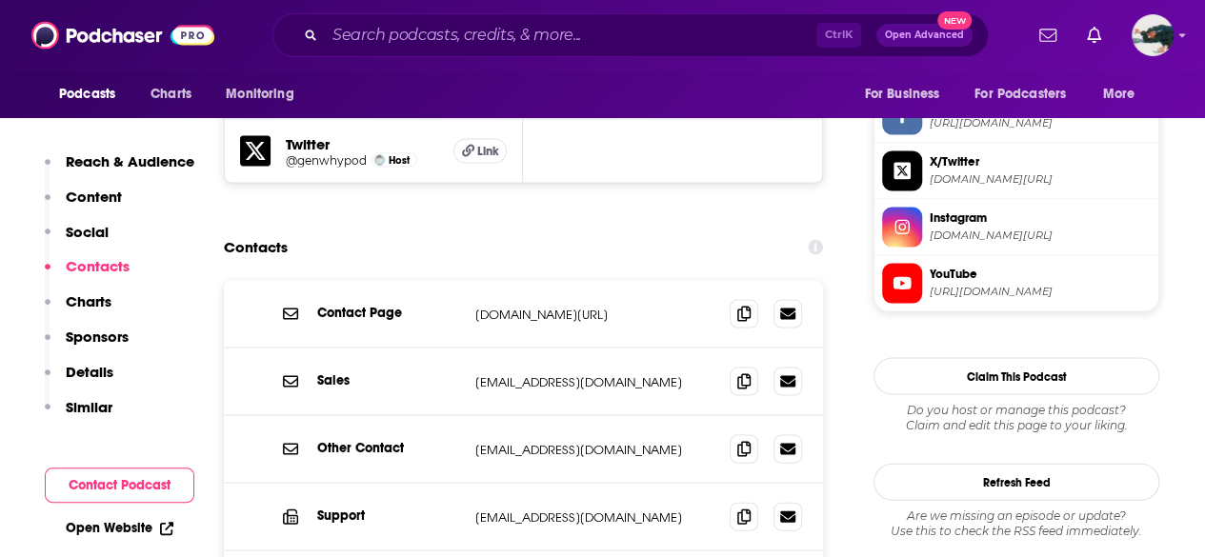
scroll to position [1824, 0]
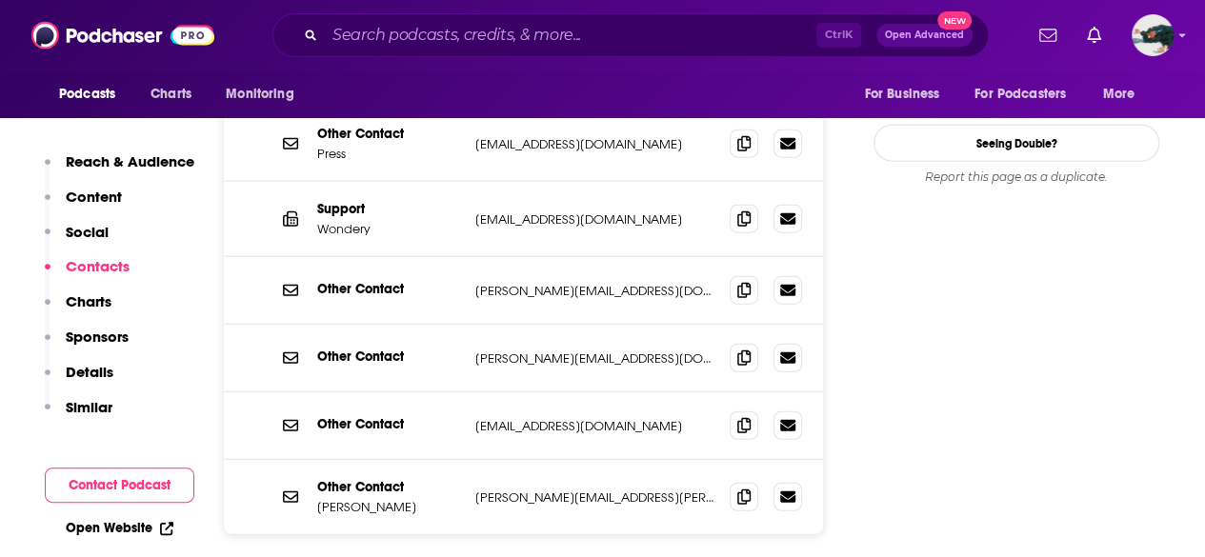
scroll to position [2256, 0]
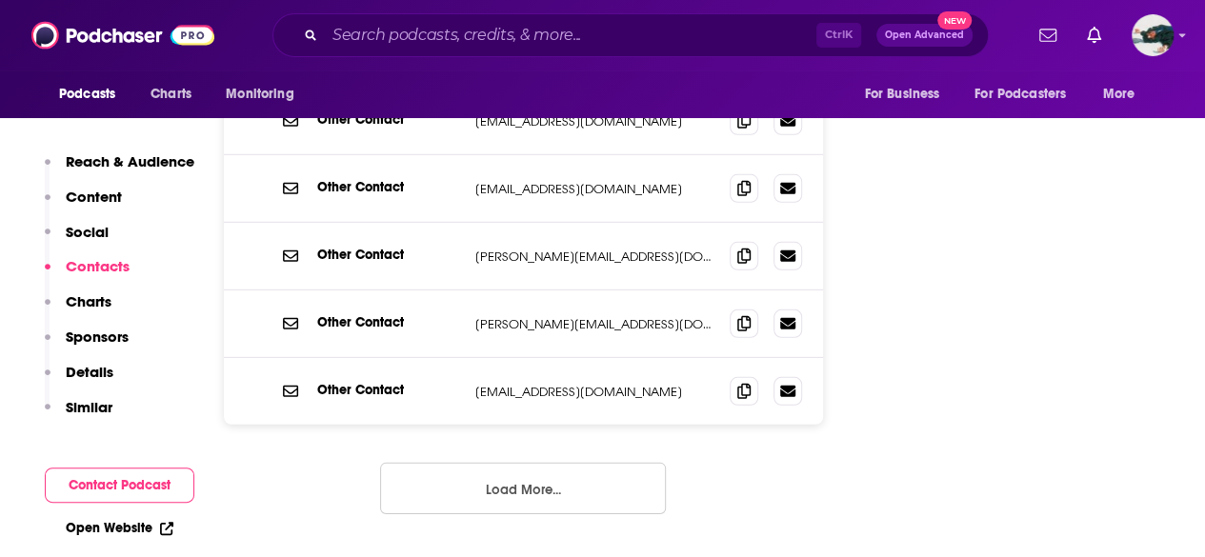
scroll to position [2694, 0]
click at [575, 462] on button "Load More..." at bounding box center [523, 487] width 286 height 51
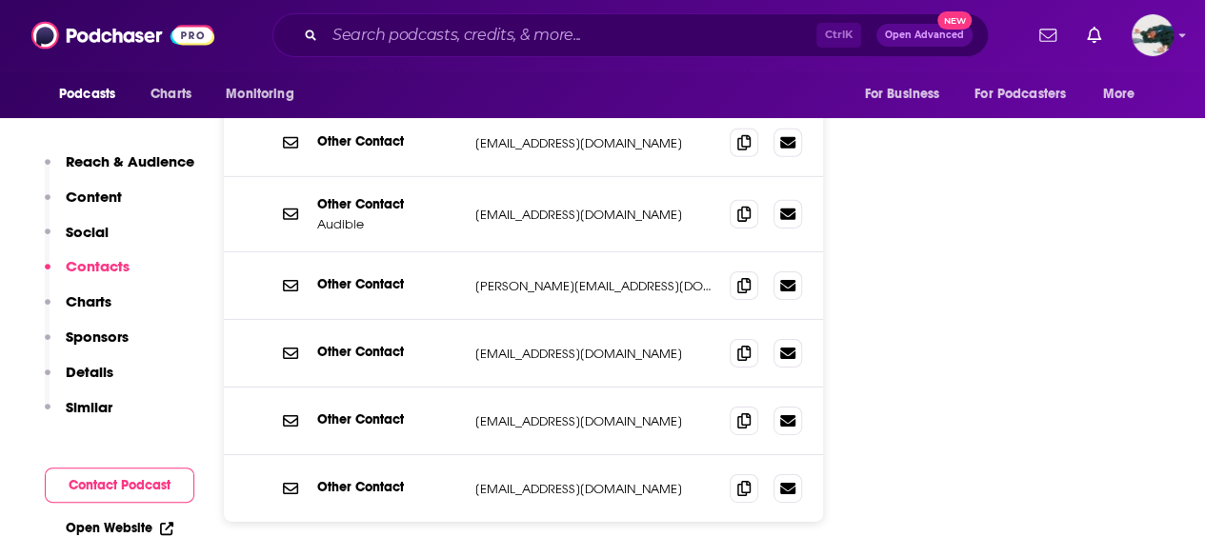
scroll to position [2959, 0]
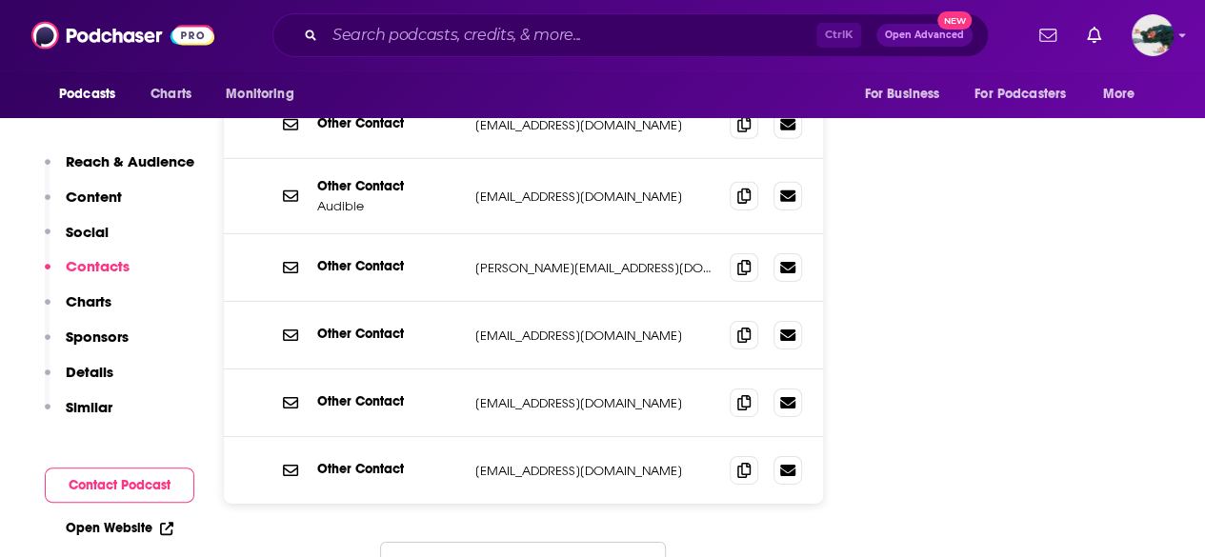
click at [514, 542] on button "Load More..." at bounding box center [523, 567] width 286 height 51
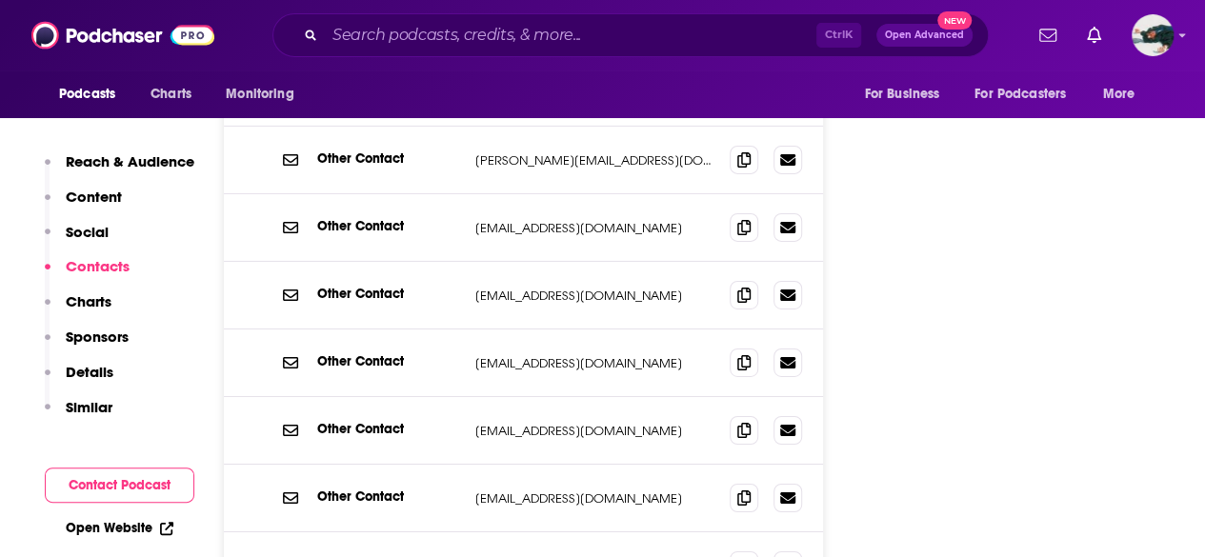
scroll to position [3066, 0]
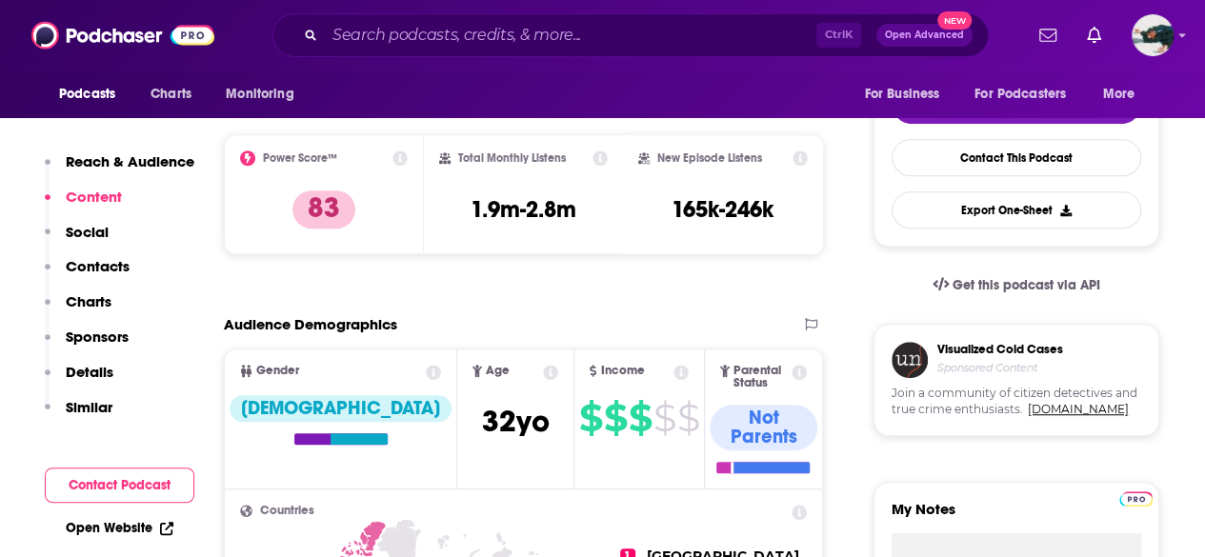
scroll to position [447, 0]
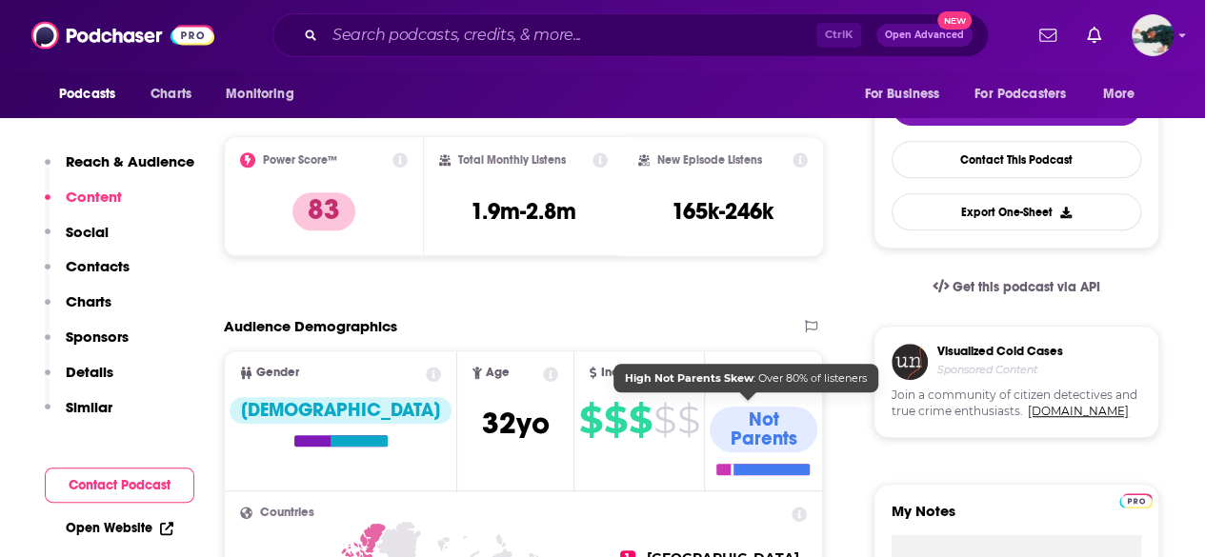
click at [772, 430] on div "Not Parents" at bounding box center [763, 441] width 107 height 69
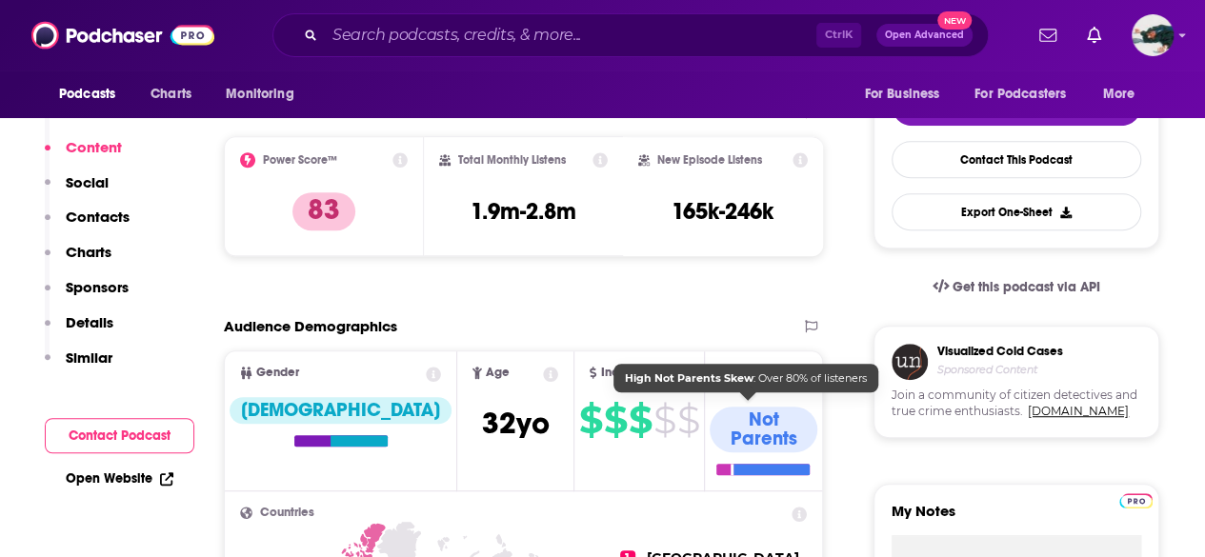
scroll to position [0, 0]
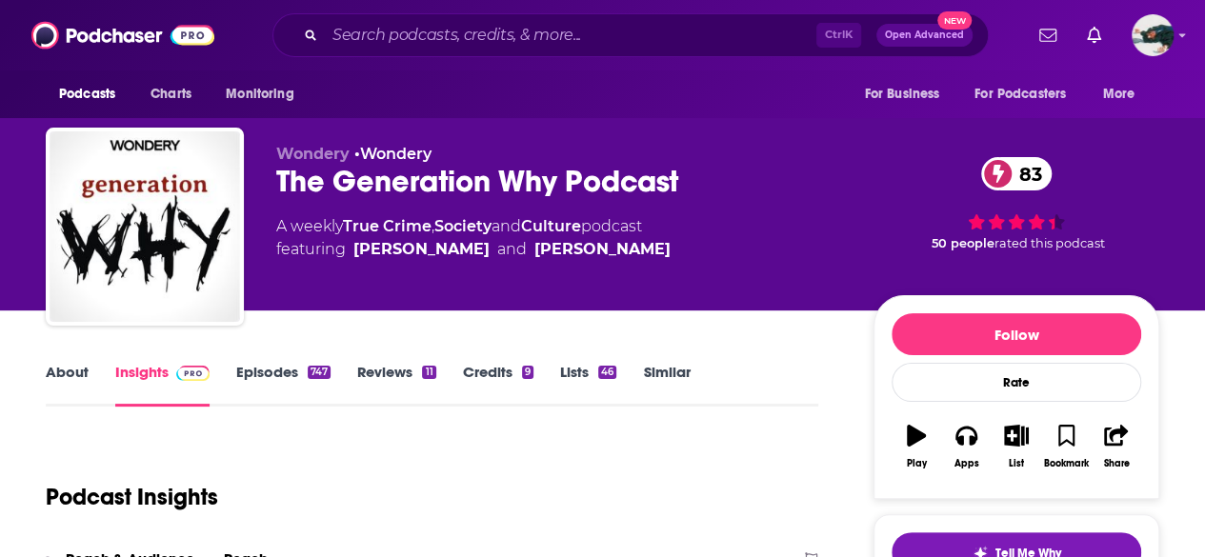
click at [51, 375] on link "About" at bounding box center [67, 385] width 43 height 44
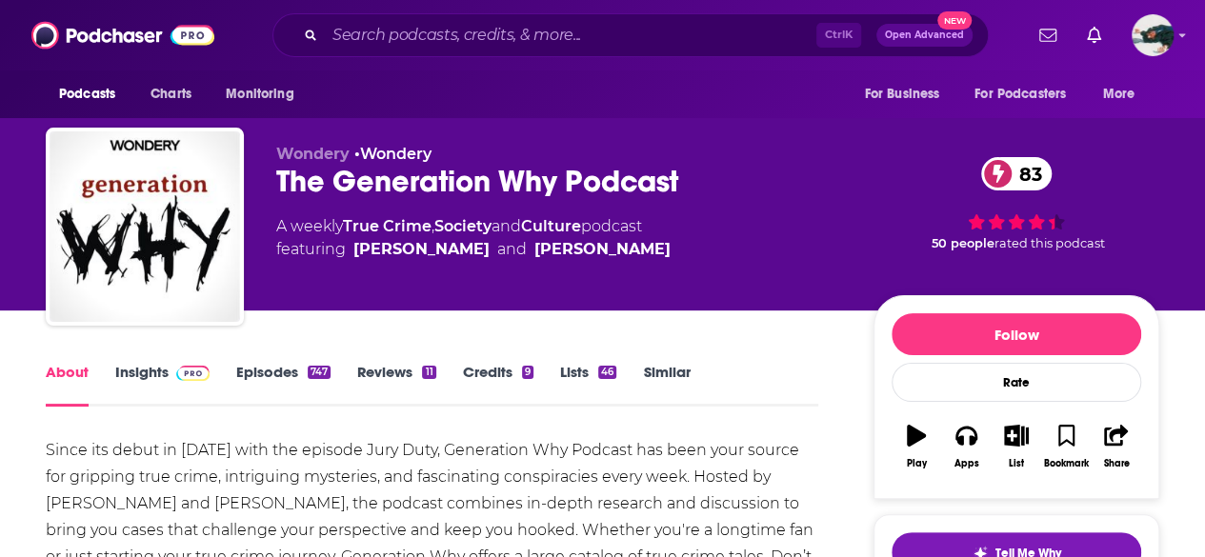
scroll to position [219, 0]
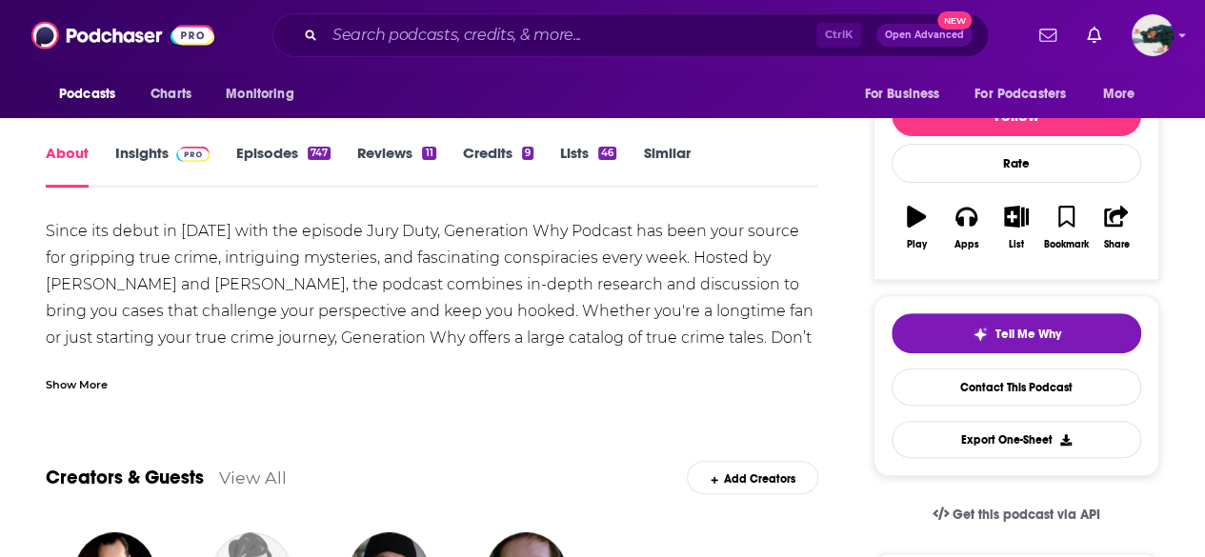
click at [101, 387] on div "Show More" at bounding box center [77, 383] width 62 height 18
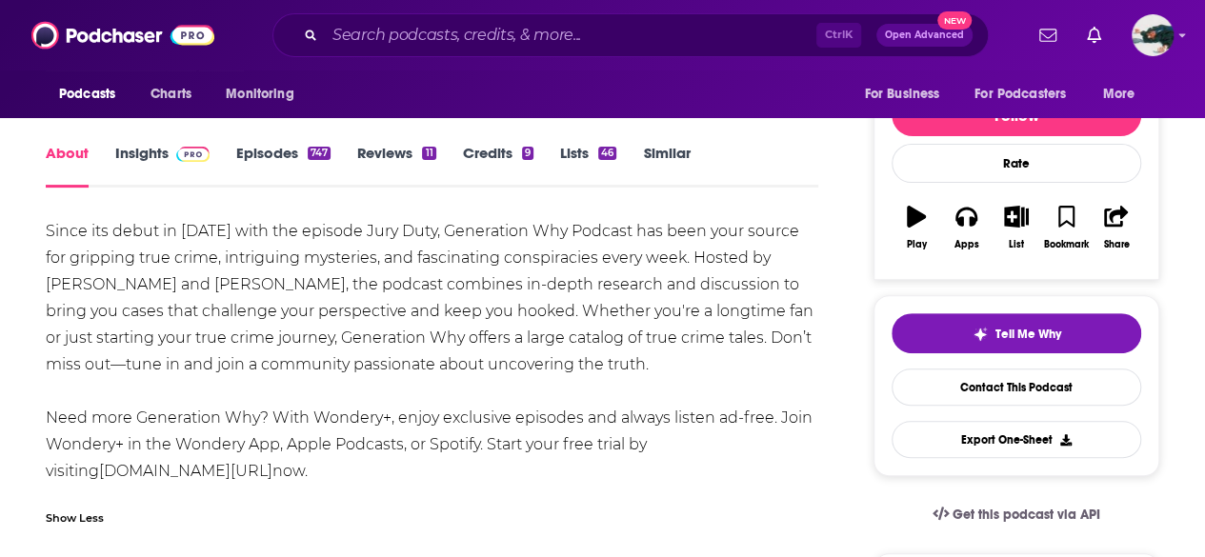
click at [508, 426] on div "Since its debut in [DATE] with the episode Jury Duty, Generation Why Podcast ha…" at bounding box center [432, 351] width 772 height 267
